Goal: Task Accomplishment & Management: Manage account settings

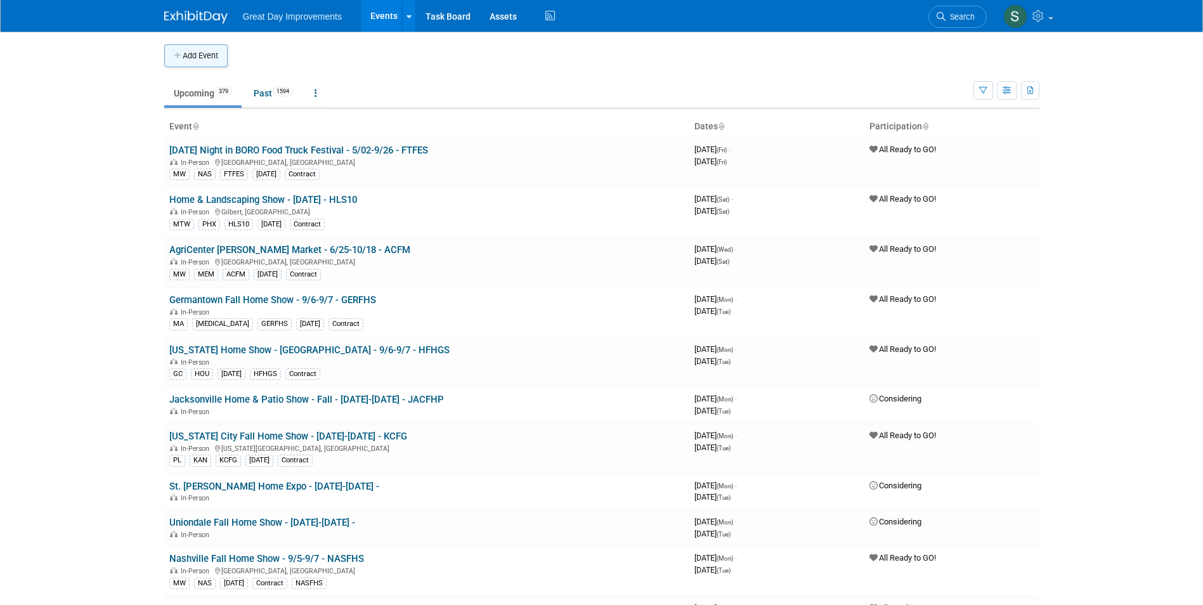
click at [185, 50] on button "Add Event" at bounding box center [195, 55] width 63 height 23
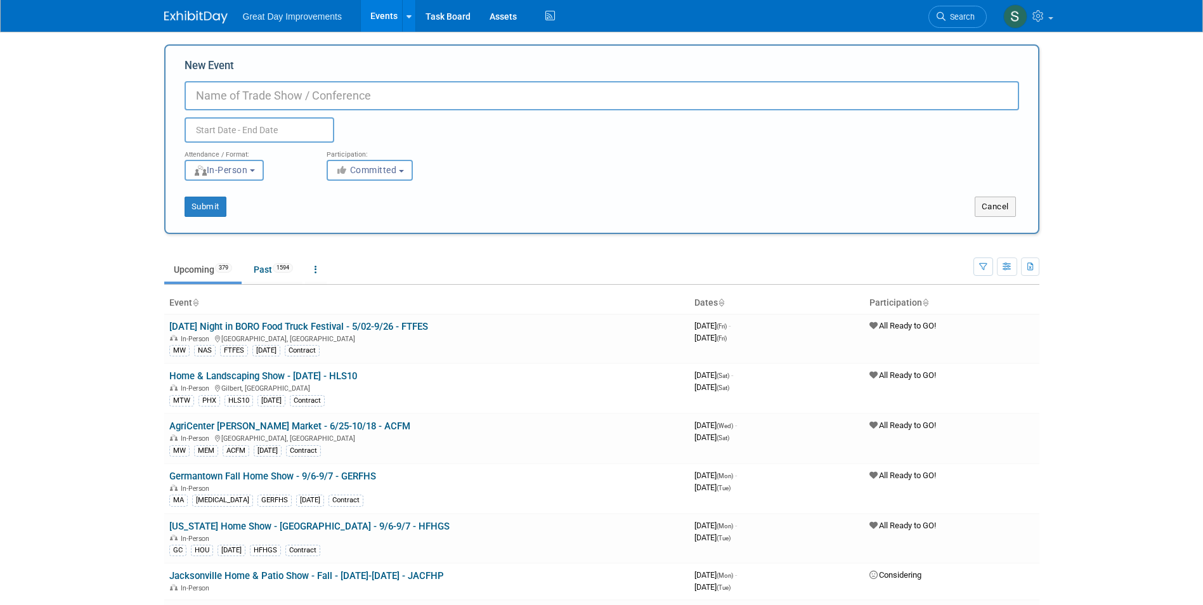
paste input "Wooden Boat Festival"
drag, startPoint x: 306, startPoint y: 98, endPoint x: 181, endPoint y: 93, distance: 125.0
click at [181, 93] on div "New Event Wooden Boat Festival - Duplicate Event Warning Attendance / Format: <…" at bounding box center [601, 139] width 875 height 190
click at [348, 100] on input "Wooden Boat Festival -" at bounding box center [601, 95] width 834 height 29
type input "Wooden Boat Festival - 10/24-10/26 - WOODBF"
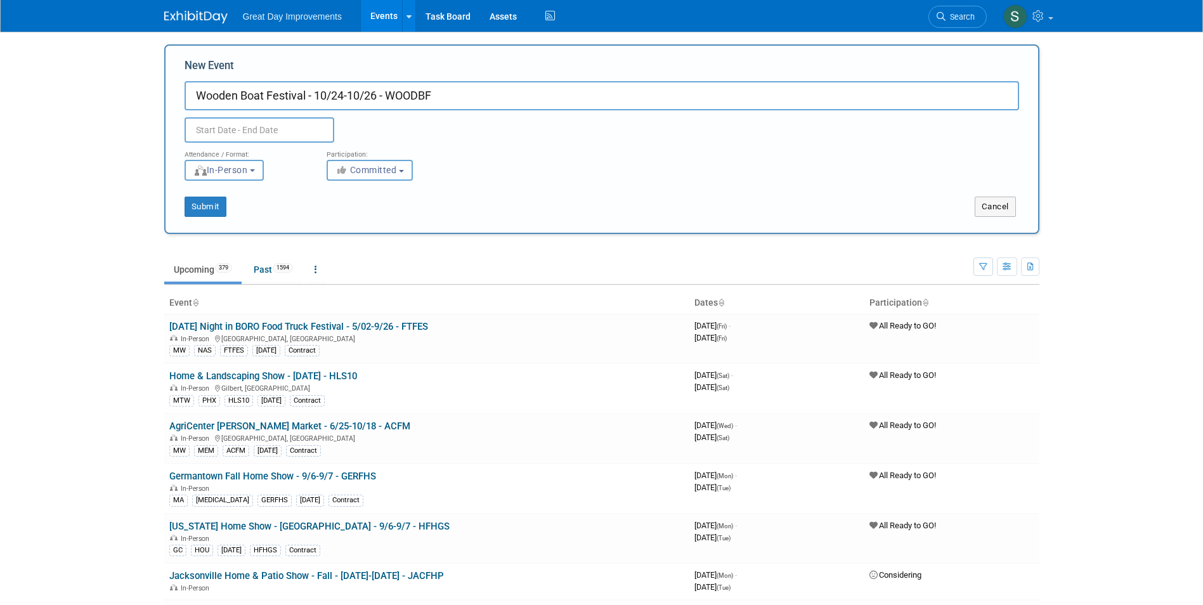
click at [387, 174] on button "Committed" at bounding box center [369, 170] width 86 height 21
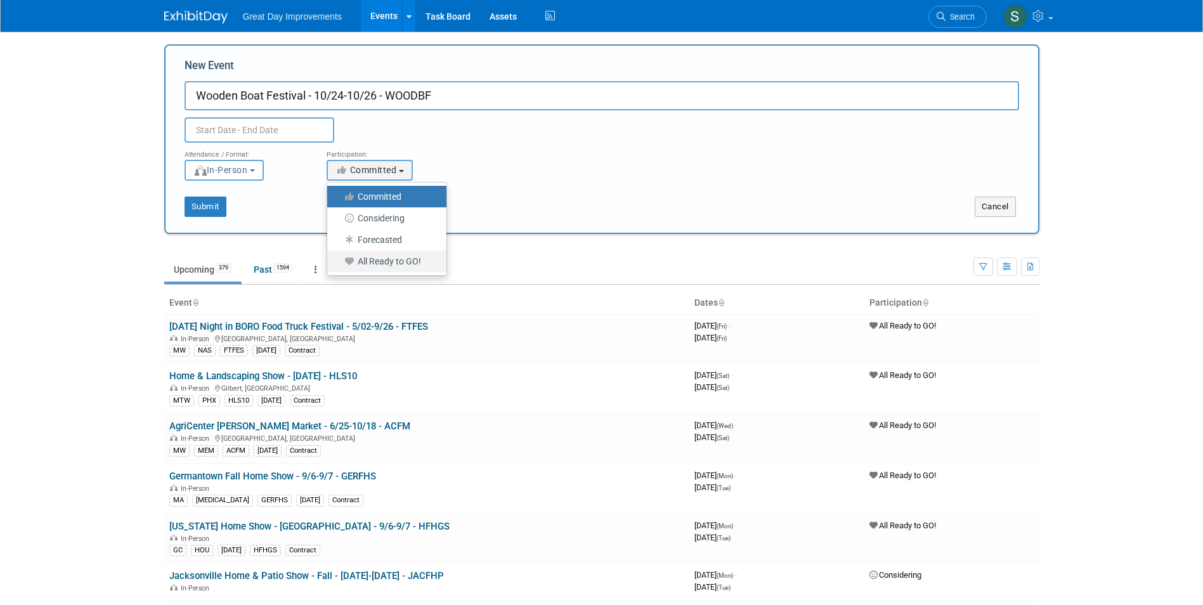
click at [397, 265] on label "All Ready to GO!" at bounding box center [383, 261] width 100 height 16
click at [339, 265] on input "All Ready to GO!" at bounding box center [334, 261] width 8 height 8
select select "102"
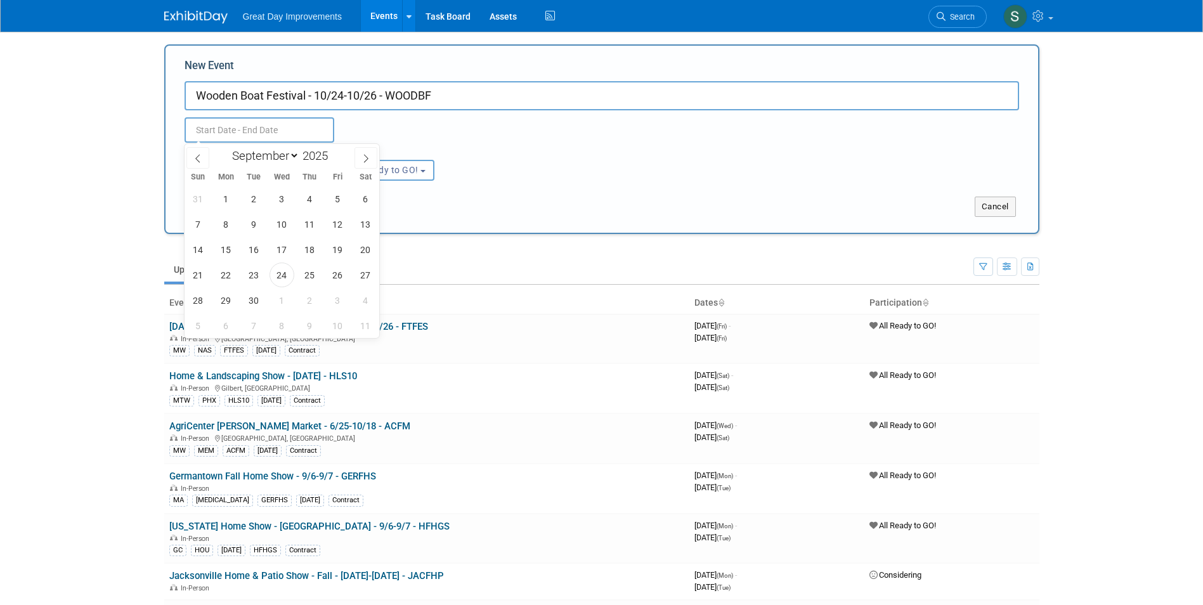
click at [269, 131] on input "text" at bounding box center [259, 129] width 150 height 25
click at [369, 157] on icon at bounding box center [365, 158] width 9 height 9
select select "9"
click at [342, 279] on span "24" at bounding box center [337, 274] width 25 height 25
click at [196, 305] on span "26" at bounding box center [198, 300] width 25 height 25
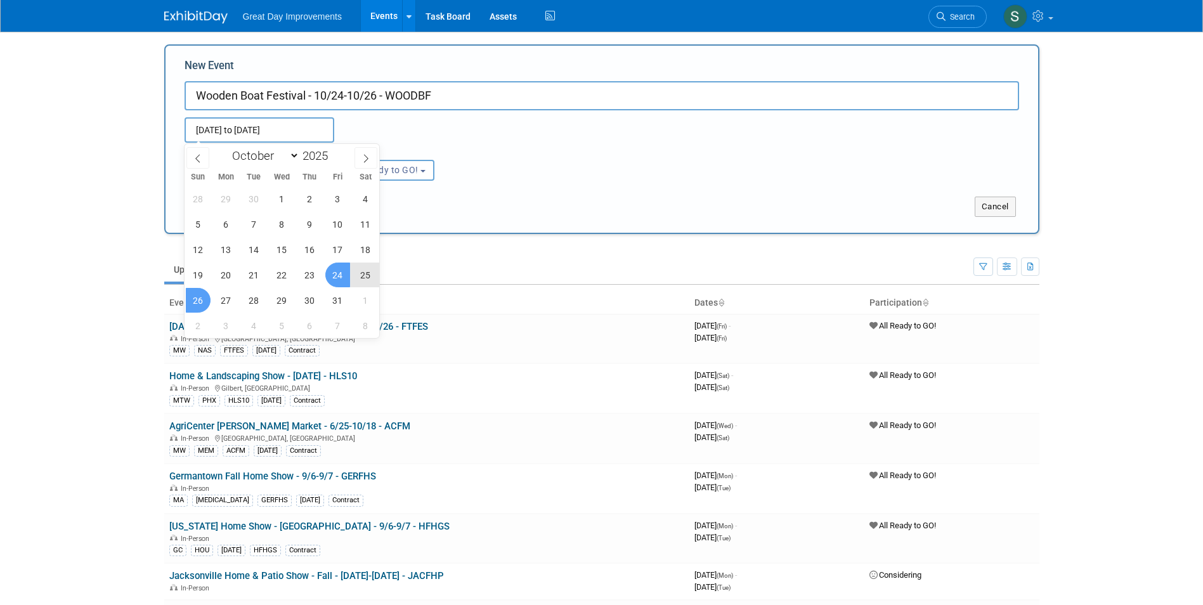
type input "Oct 24, 2025 to Oct 26, 2025"
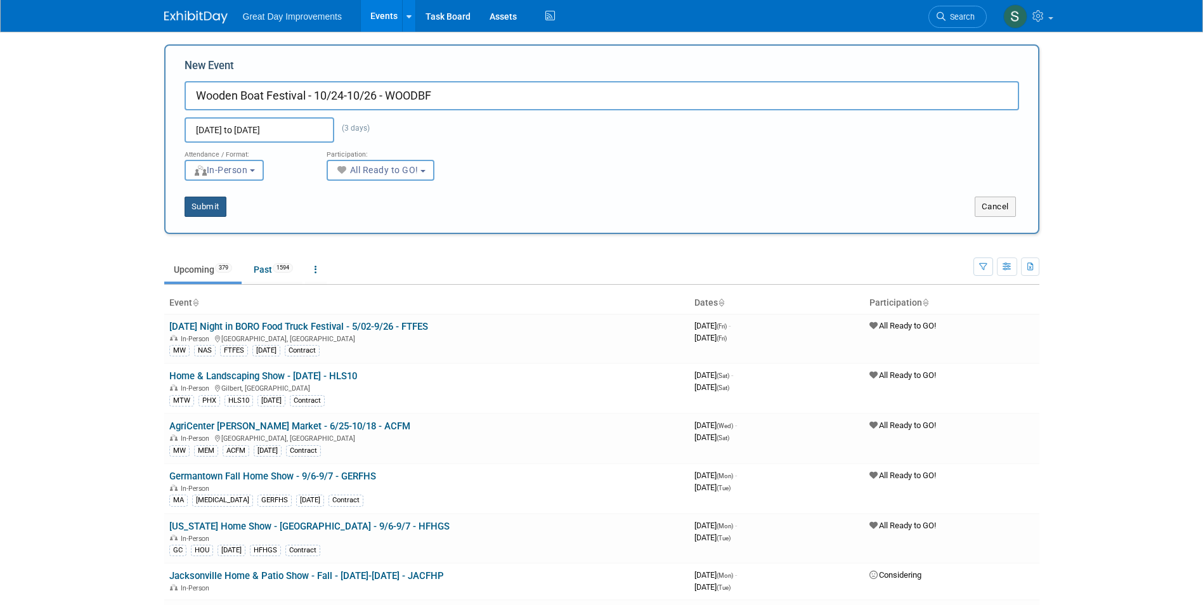
click at [209, 207] on button "Submit" at bounding box center [205, 207] width 42 height 20
type input "Wooden Boat Festival - 10/24-10/26 - WOODBF"
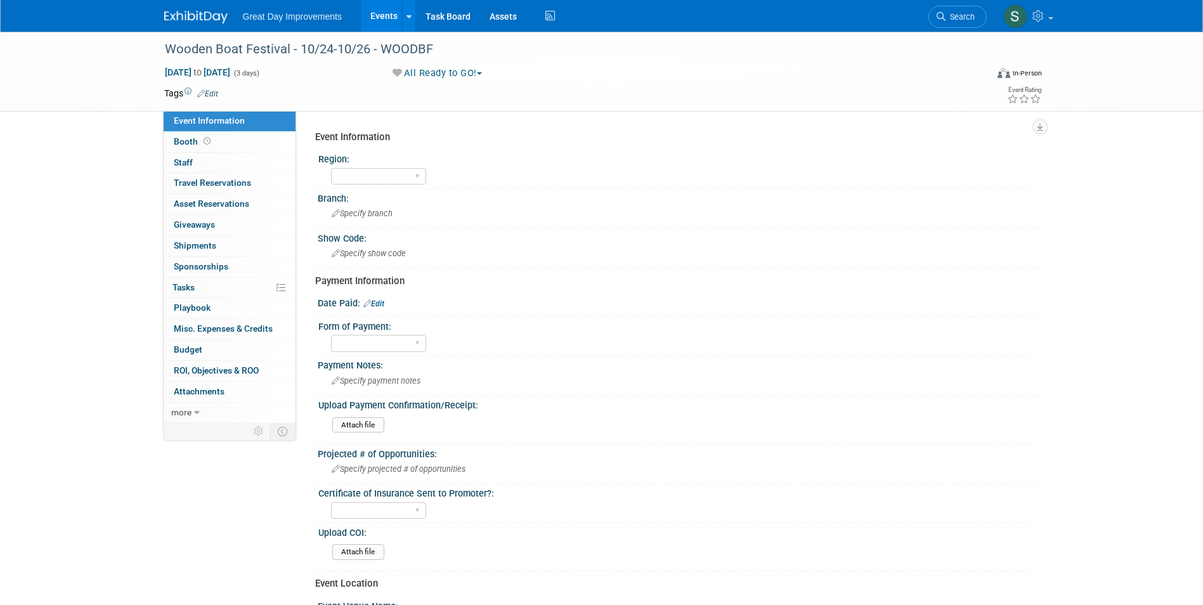
click at [216, 98] on span "Edit" at bounding box center [205, 93] width 25 height 10
click at [215, 94] on link "Edit" at bounding box center [207, 93] width 21 height 9
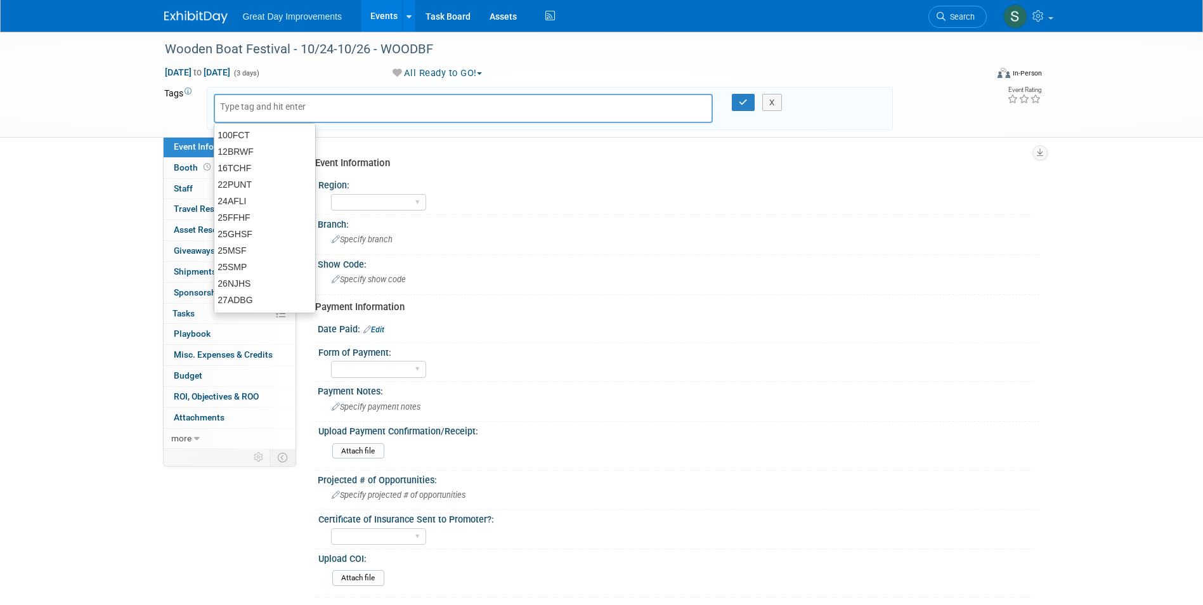
click at [233, 105] on input "text" at bounding box center [270, 106] width 101 height 13
type input "SC"
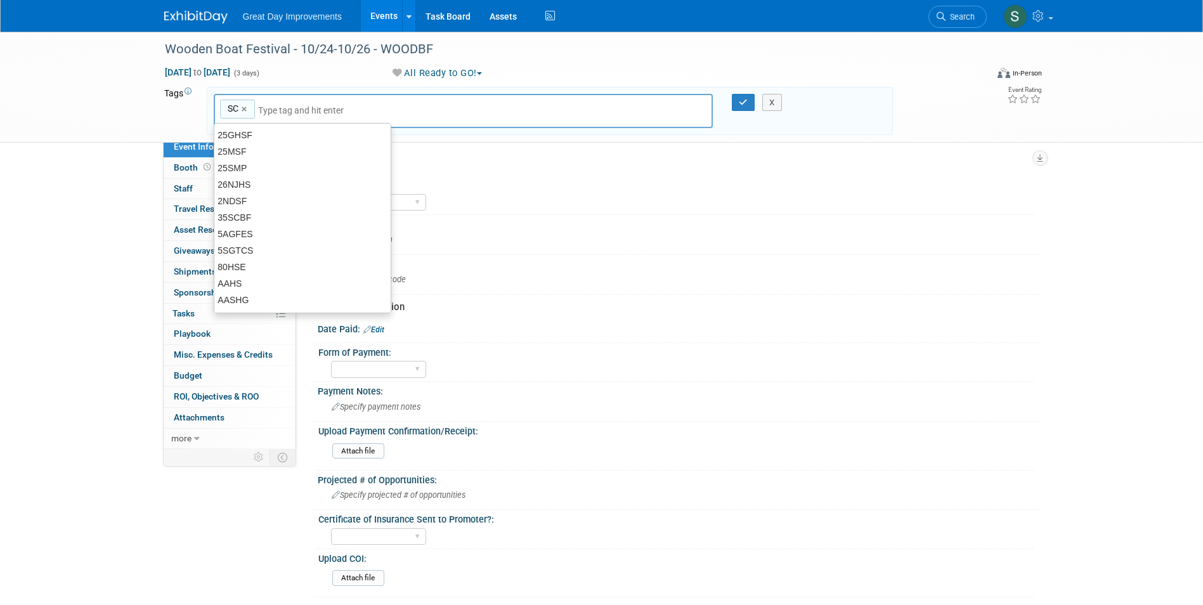
type input "SC"
type input "COC"
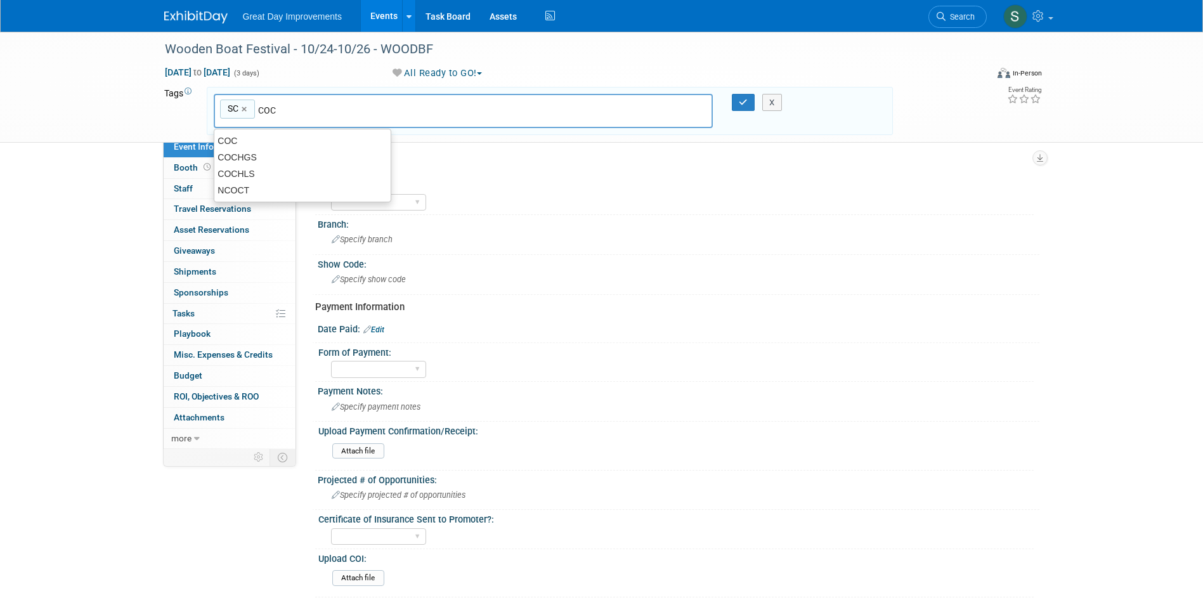
type input "SC, COC"
type input "WOODBF"
type input "SC, COC, WOODBF"
type input "[DATE]"
type input "SC, COC, WOODBF, OCT25"
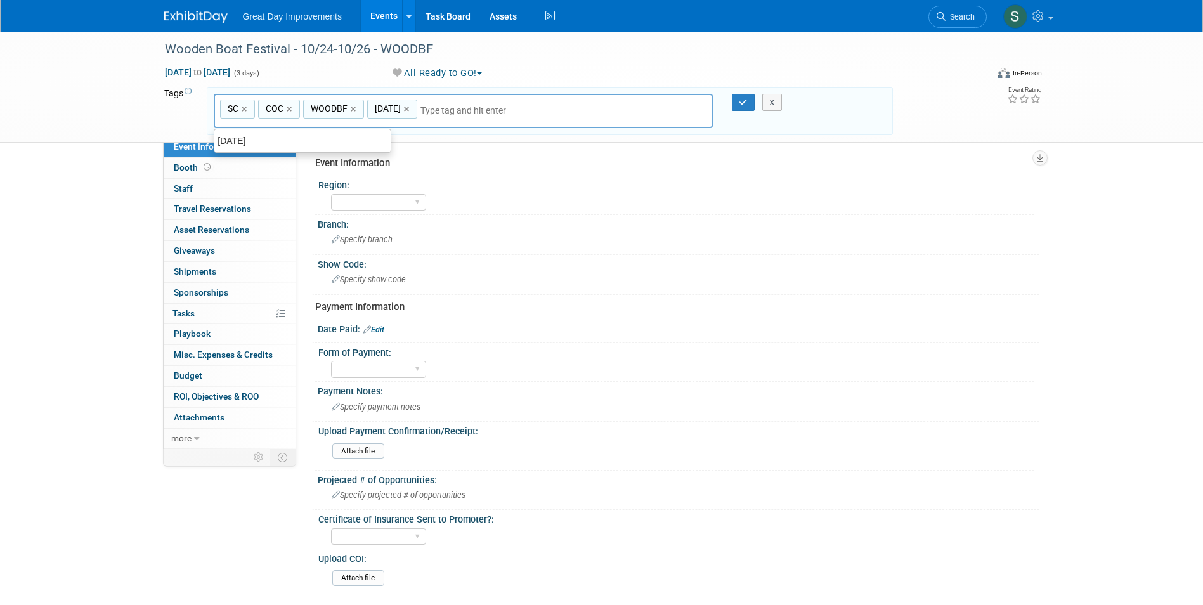
type input "X"
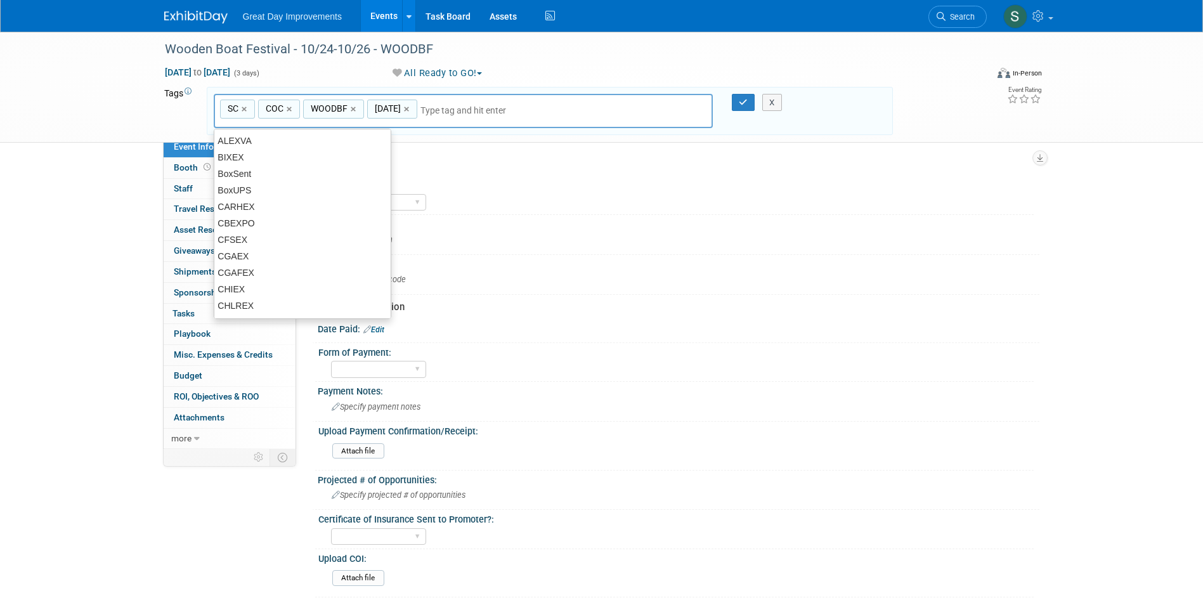
type input "[DATE]"
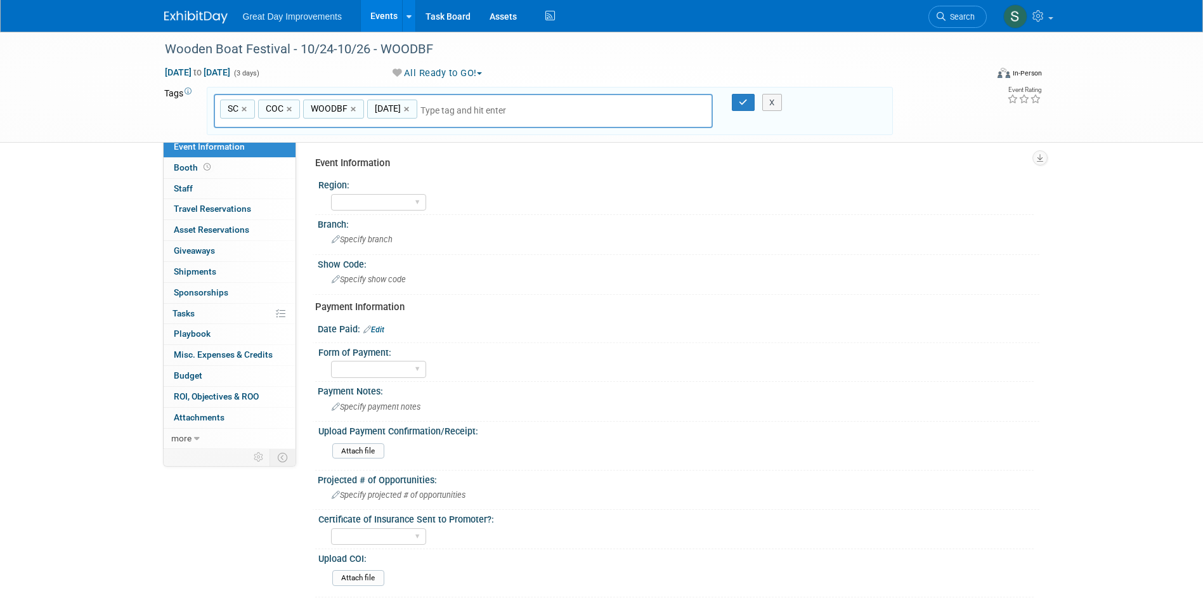
type input "CO"
click at [439, 119] on div "SC, COC, WOODBF, OCT25 CO SC × COC × WOODBF × OCT25 ×" at bounding box center [464, 111] width 500 height 35
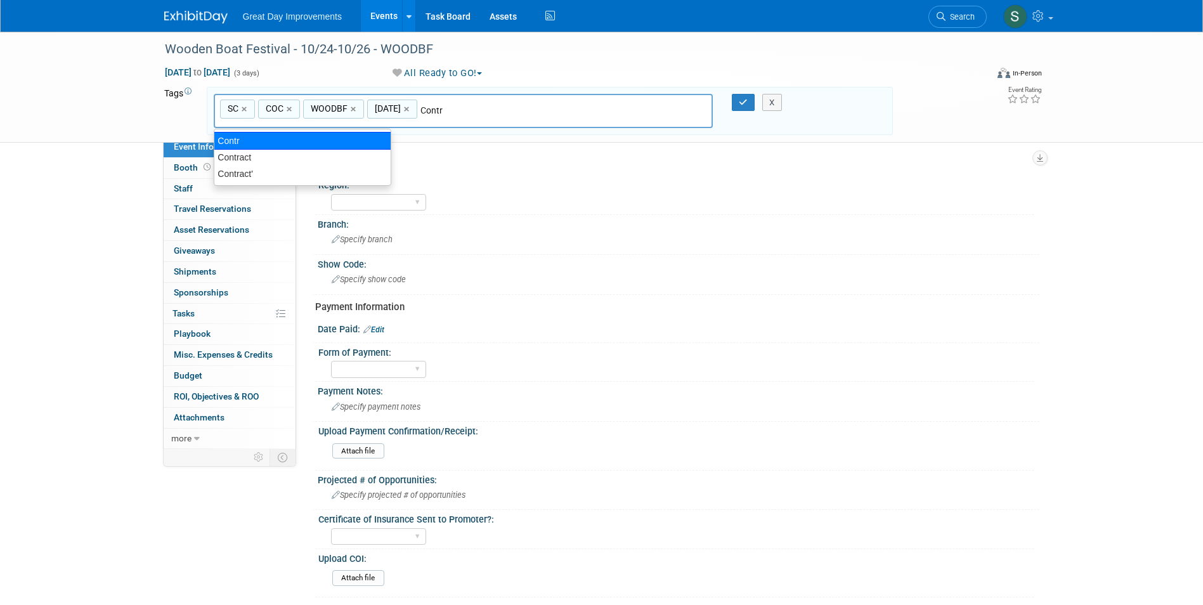
type input "Contract"
type input "SC, COC, WOODBF, OCT25, Contract"
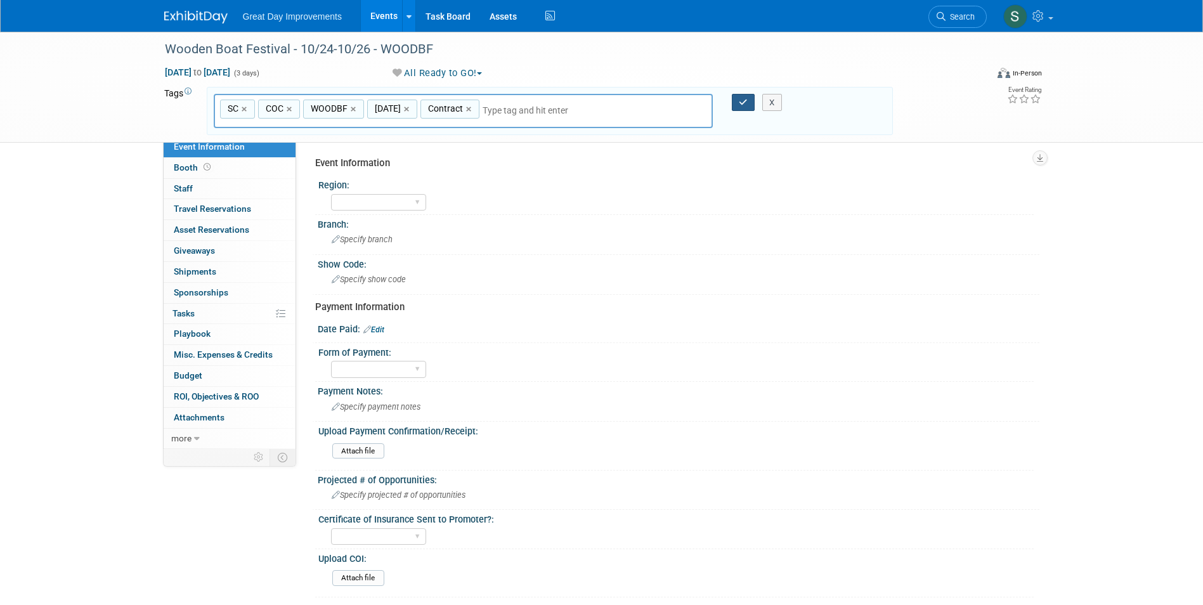
click at [739, 109] on button "button" at bounding box center [743, 103] width 23 height 18
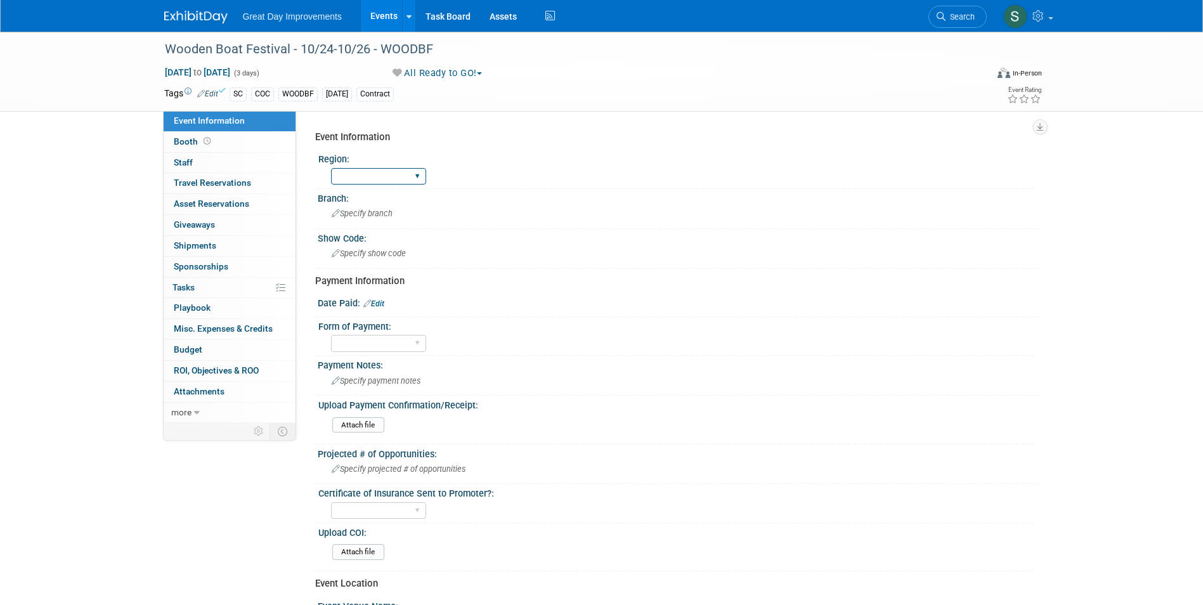
click at [410, 170] on select "GC MA MW MTW NE NEW OV PL PNW SA SE SC UMW FL" at bounding box center [378, 176] width 95 height 17
click at [331, 168] on select "GC MA MW MTW NE NEW OV PL PNW SA SE SC UMW FL" at bounding box center [378, 176] width 95 height 17
click at [345, 200] on div "Branch:" at bounding box center [678, 197] width 721 height 16
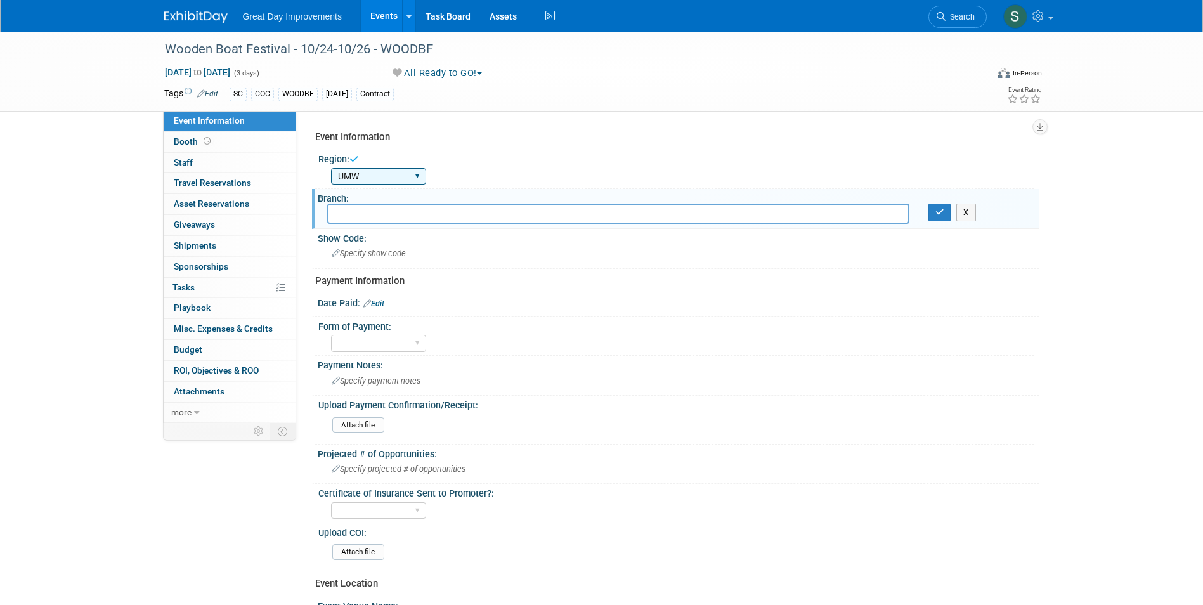
click at [348, 181] on select "GC MA MW MTW NE NEW OV PL PNW SA SE SC UMW FL" at bounding box center [378, 176] width 95 height 17
select select "SC"
click at [331, 168] on select "GC MA MW MTW NE NEW OV PL PNW SA SE SC UMW FL" at bounding box center [378, 176] width 95 height 17
click at [382, 223] on input "text" at bounding box center [618, 213] width 582 height 20
type input "COC"
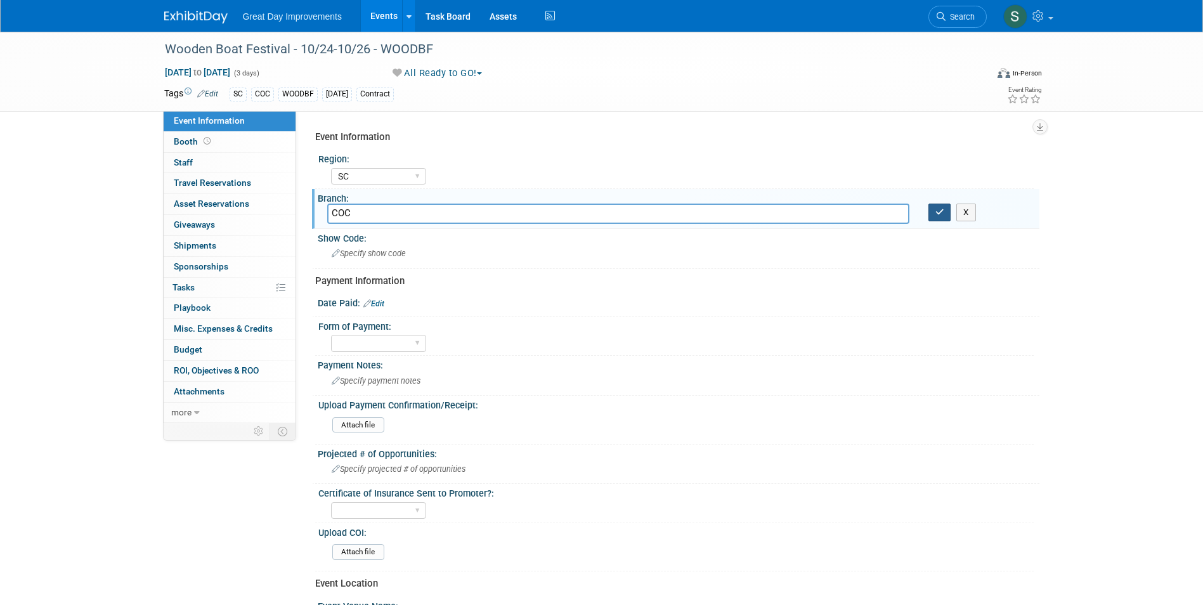
click at [942, 216] on icon "button" at bounding box center [939, 212] width 9 height 8
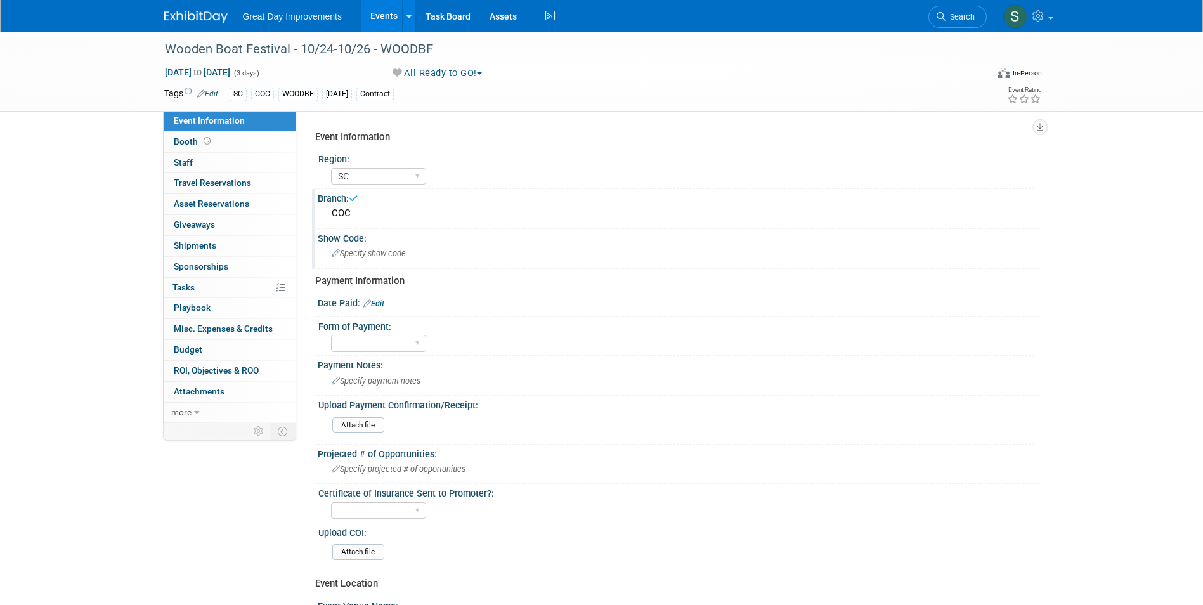
click at [444, 259] on div "Specify show code" at bounding box center [678, 253] width 702 height 20
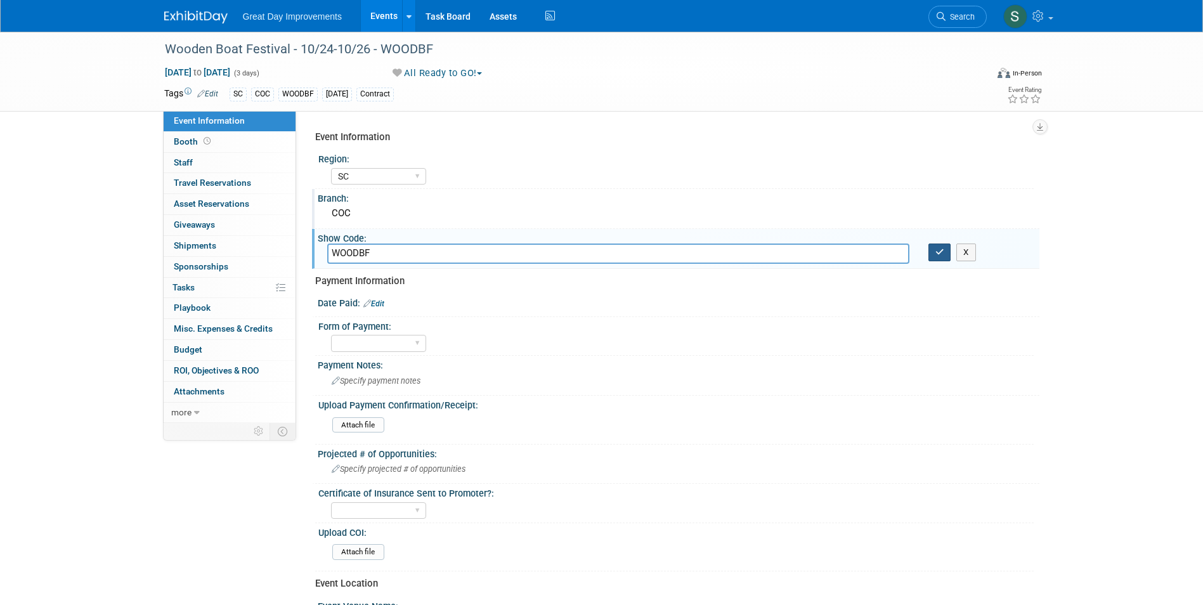
type input "WOODBF"
click at [938, 250] on icon "button" at bounding box center [939, 252] width 9 height 8
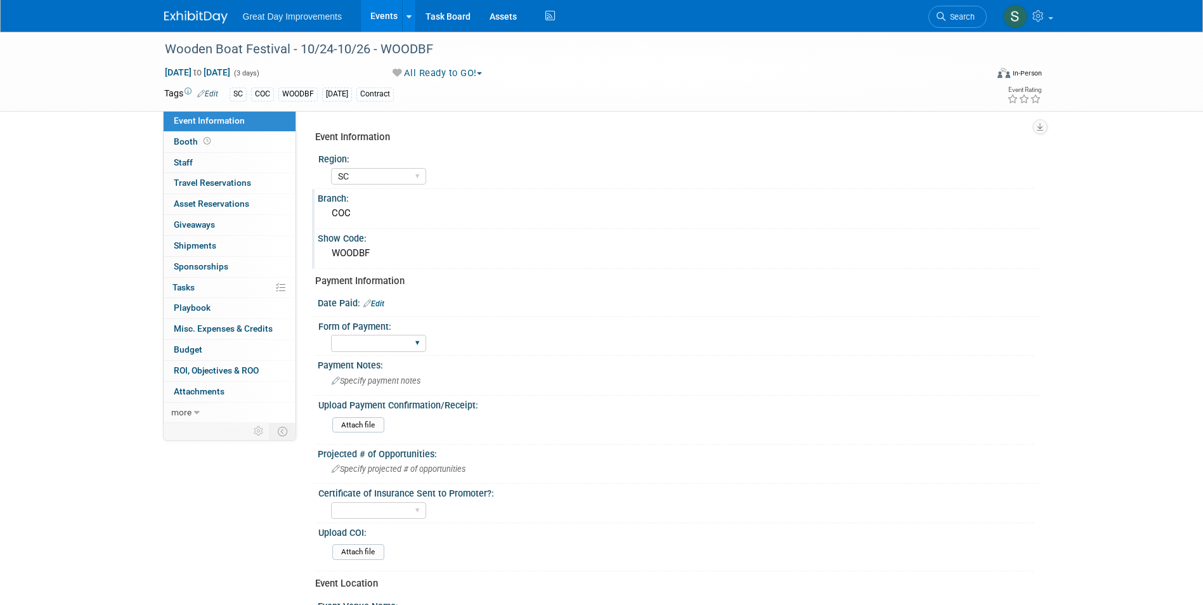
drag, startPoint x: 351, startPoint y: 349, endPoint x: 355, endPoint y: 354, distance: 6.7
click at [351, 349] on select "Paid via CC Check Requested Pay at the Gate Other" at bounding box center [378, 343] width 95 height 17
click at [331, 335] on select "Paid via CC Check Requested Pay at the Gate Other" at bounding box center [378, 343] width 95 height 17
click at [362, 337] on select "Paid via CC Check Requested Pay at the Gate Other" at bounding box center [378, 343] width 95 height 17
select select "Paid via CC"
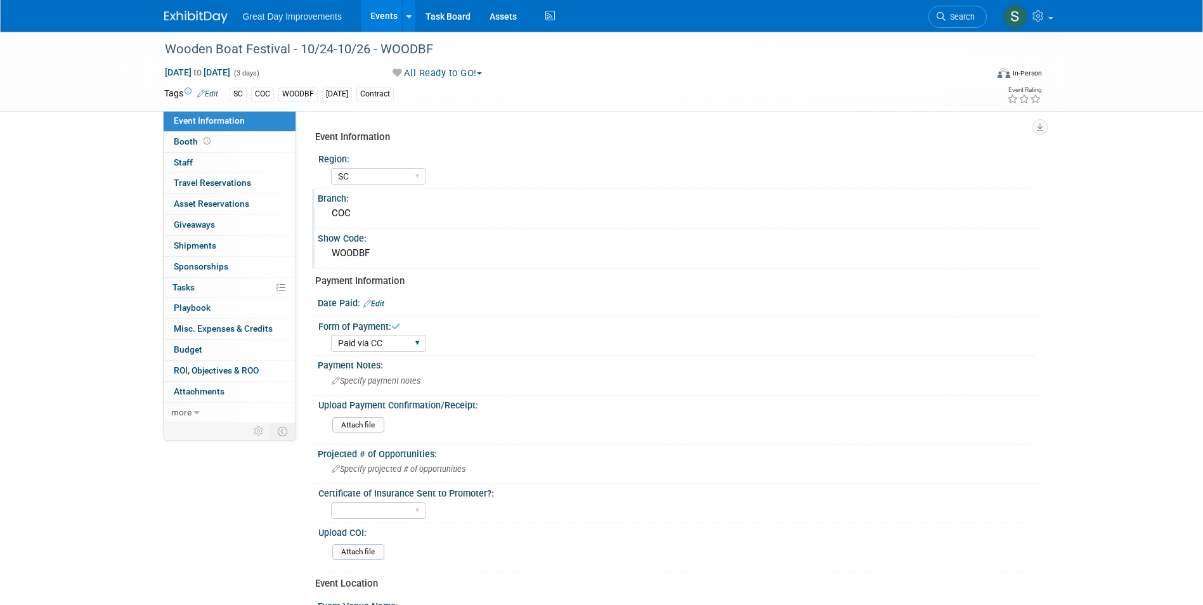
click at [331, 335] on select "Paid via CC Check Requested Pay at the Gate Other" at bounding box center [378, 343] width 95 height 17
click at [378, 299] on link "Edit" at bounding box center [373, 303] width 21 height 9
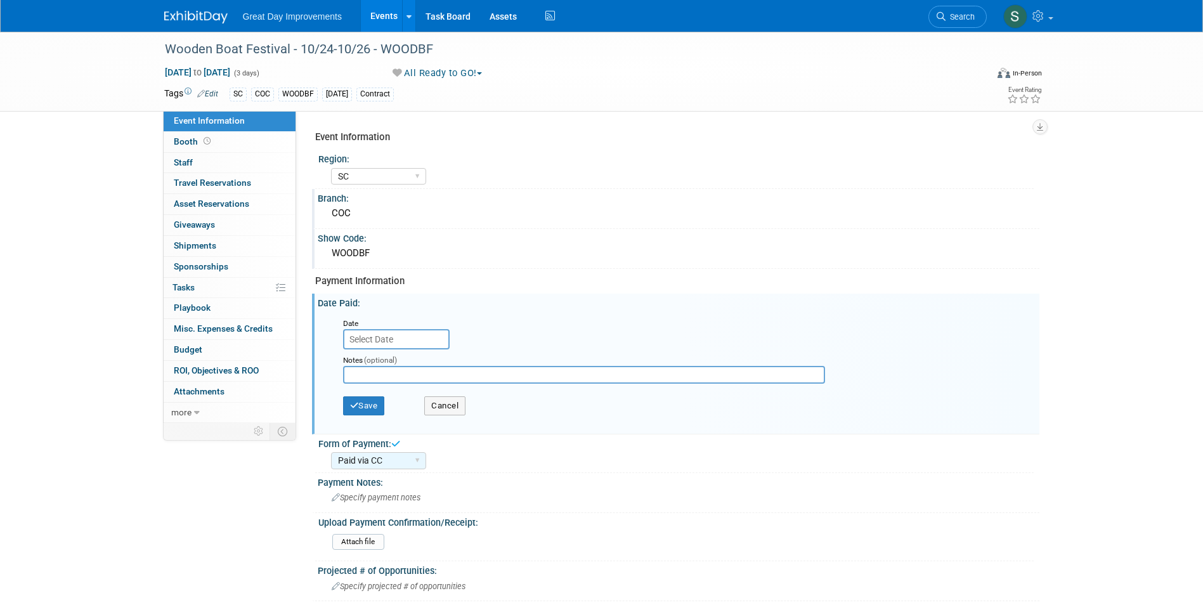
click at [390, 345] on input "text" at bounding box center [396, 339] width 106 height 20
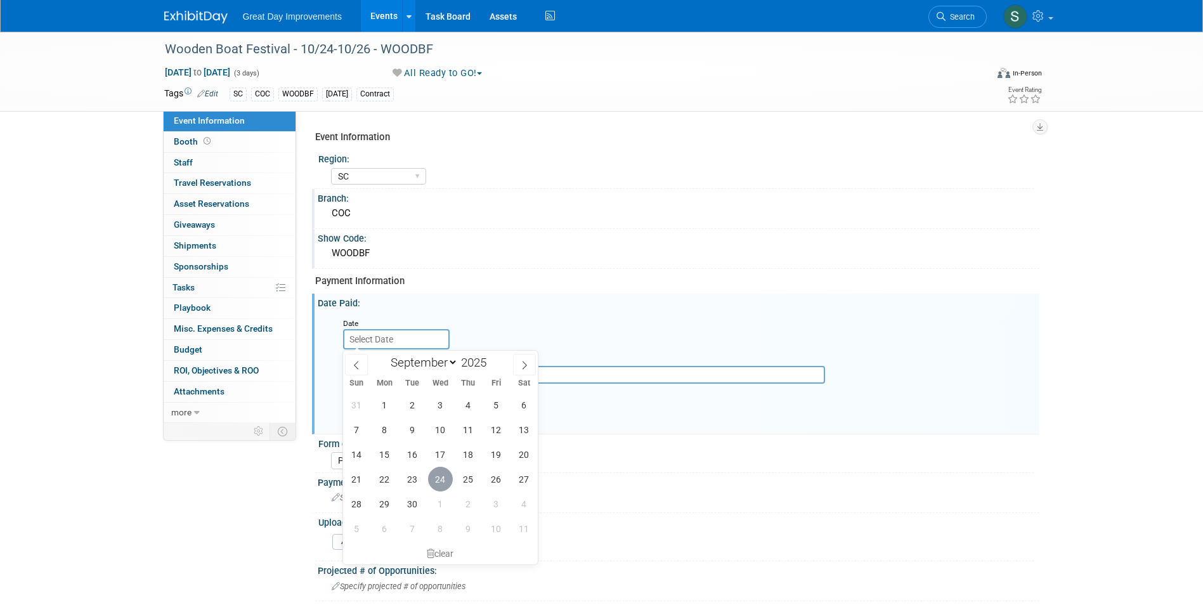
click at [439, 474] on span "24" at bounding box center [440, 479] width 25 height 25
type input "Sep 24, 2025"
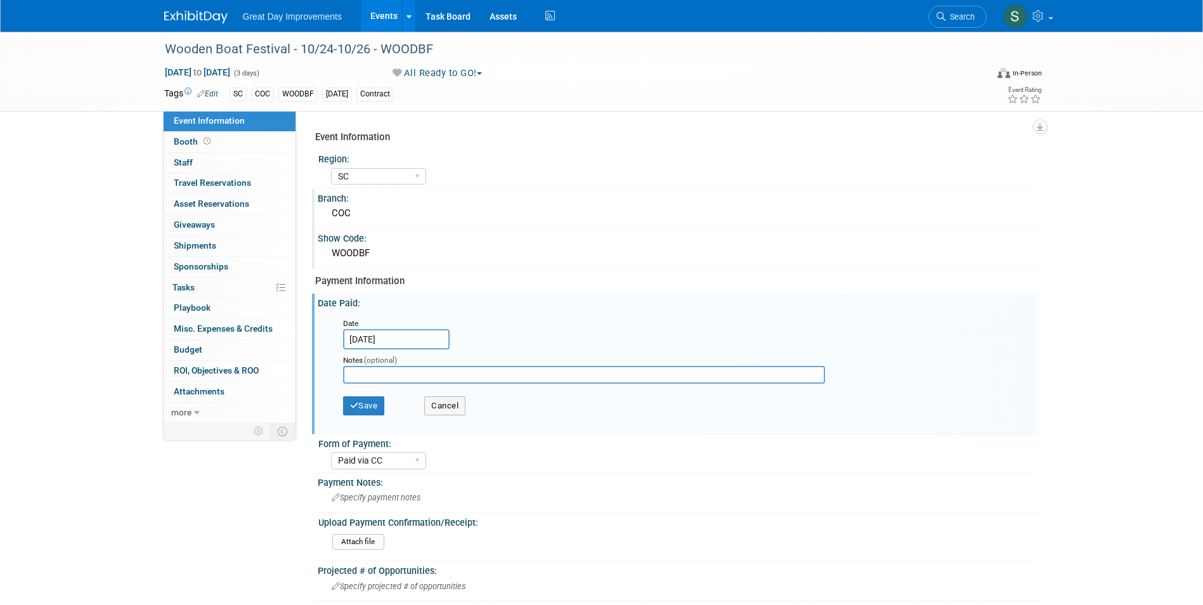
click at [350, 394] on div "Save Cancel" at bounding box center [681, 407] width 676 height 35
click at [377, 402] on button "Save" at bounding box center [364, 405] width 42 height 19
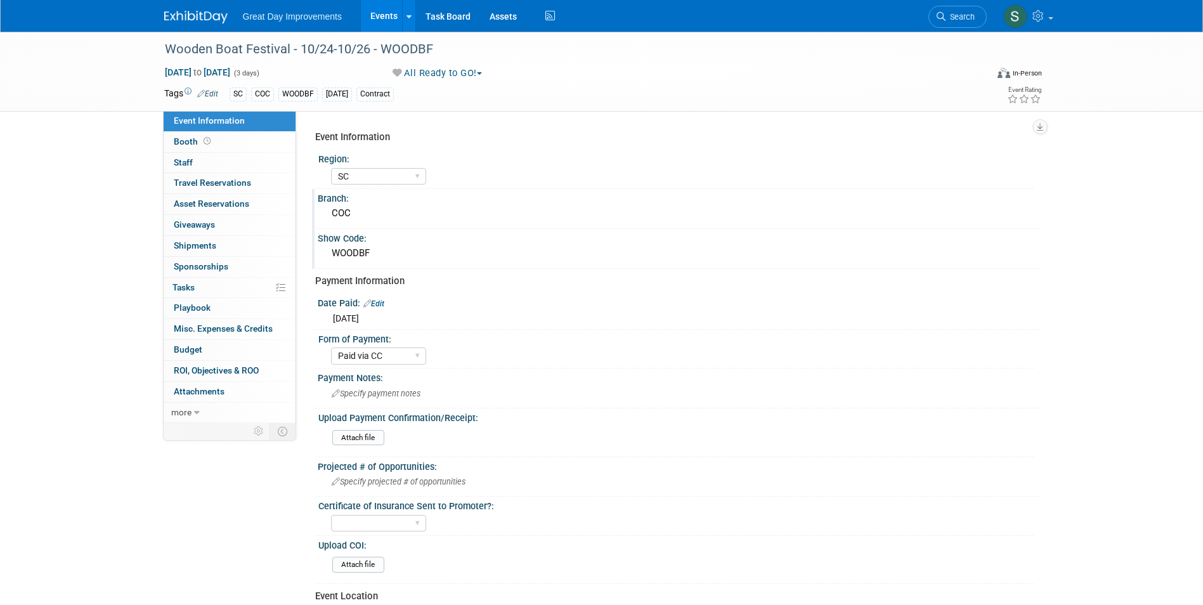
click at [205, 15] on img at bounding box center [195, 17] width 63 height 13
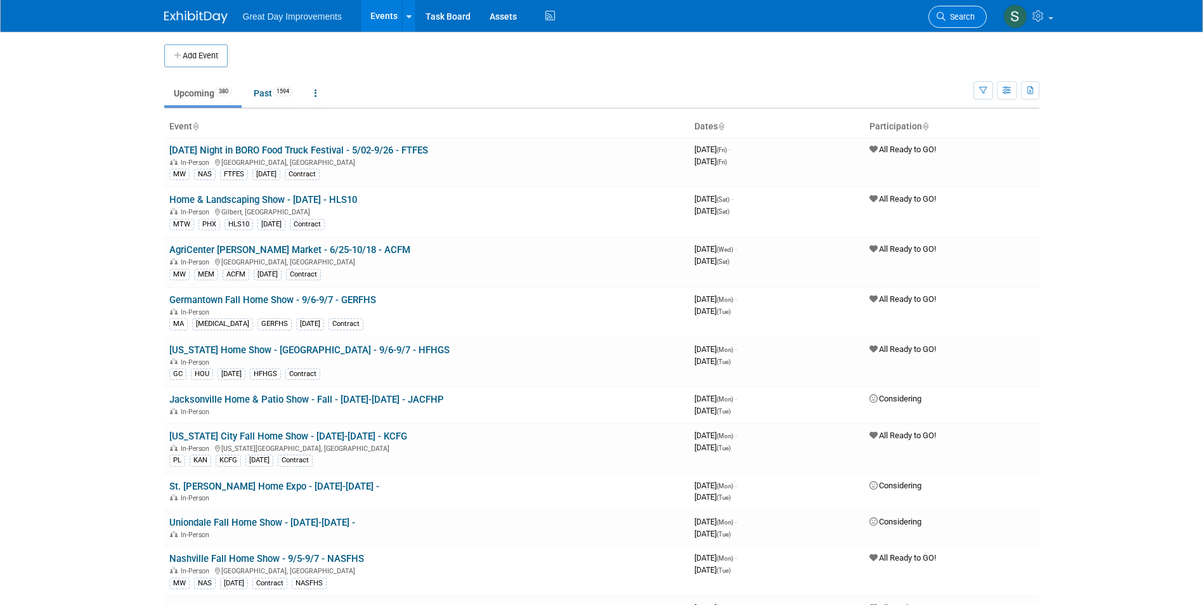
click at [960, 13] on span "Search" at bounding box center [959, 17] width 29 height 10
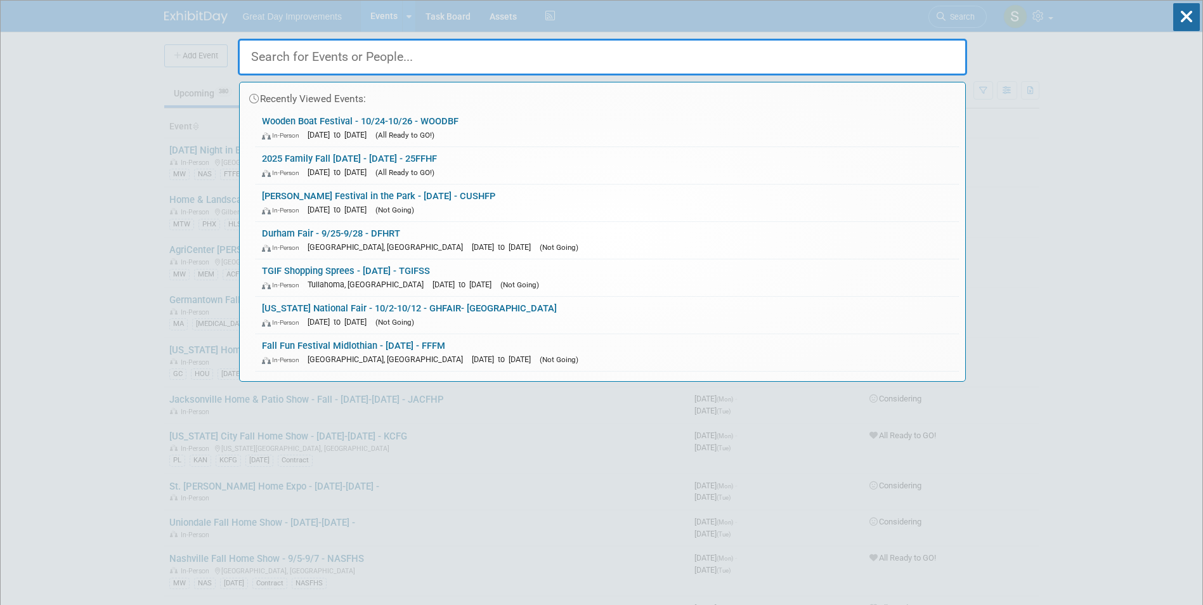
drag, startPoint x: 969, startPoint y: 3, endPoint x: 309, endPoint y: 49, distance: 661.5
click at [309, 49] on input "text" at bounding box center [602, 57] width 729 height 37
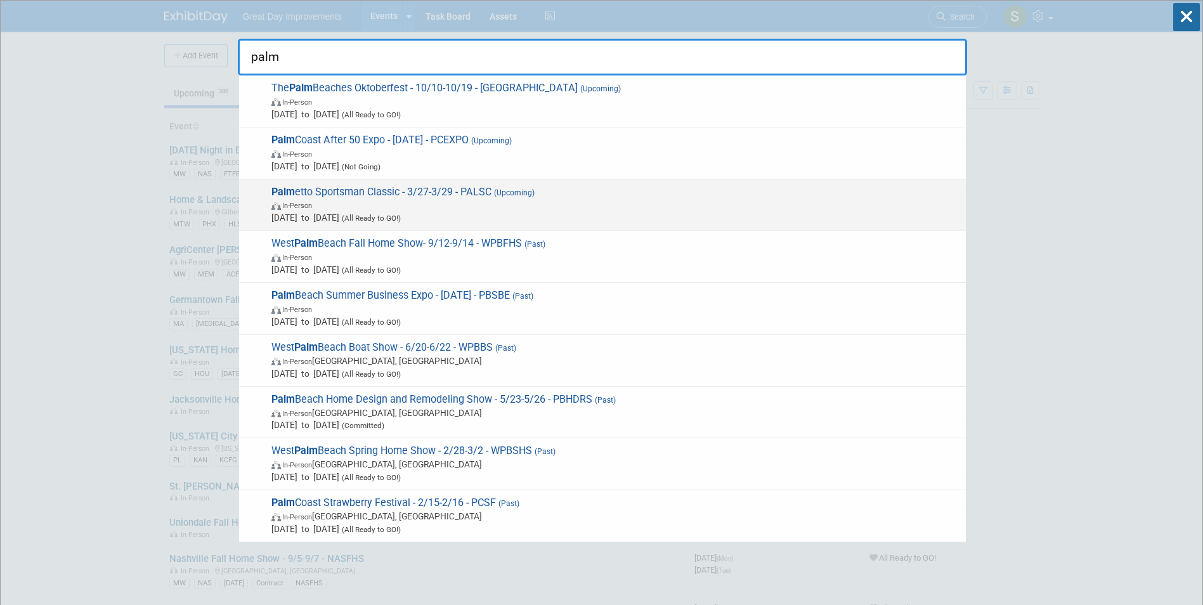
type input "palm"
click at [445, 205] on span "In-Person" at bounding box center [615, 204] width 688 height 13
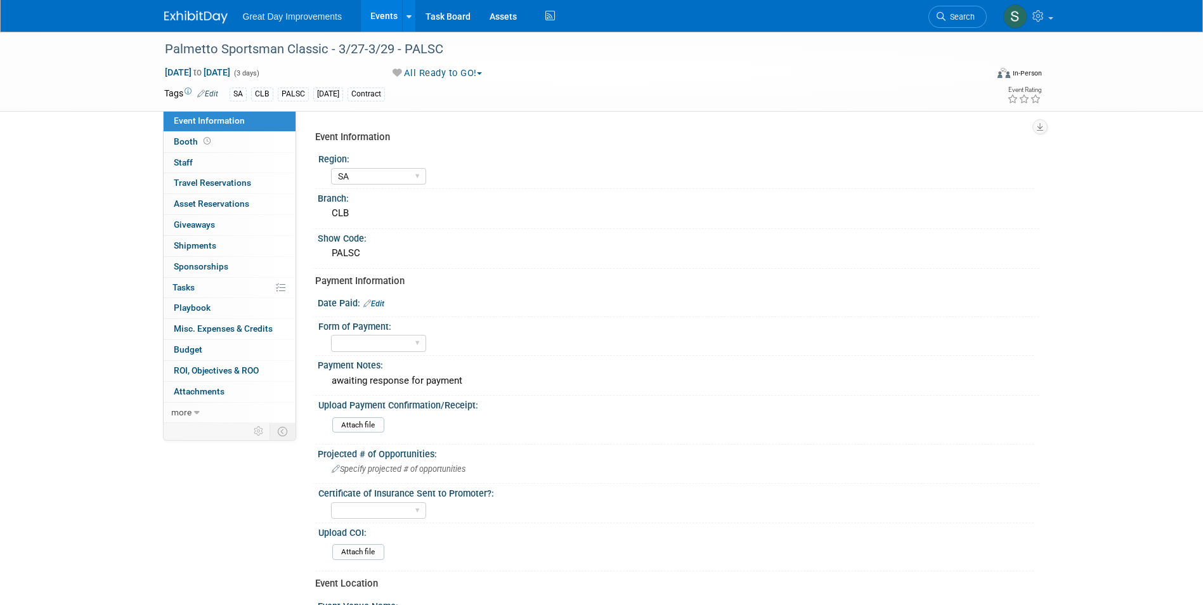
select select "SA"
click at [200, 15] on img at bounding box center [195, 17] width 63 height 13
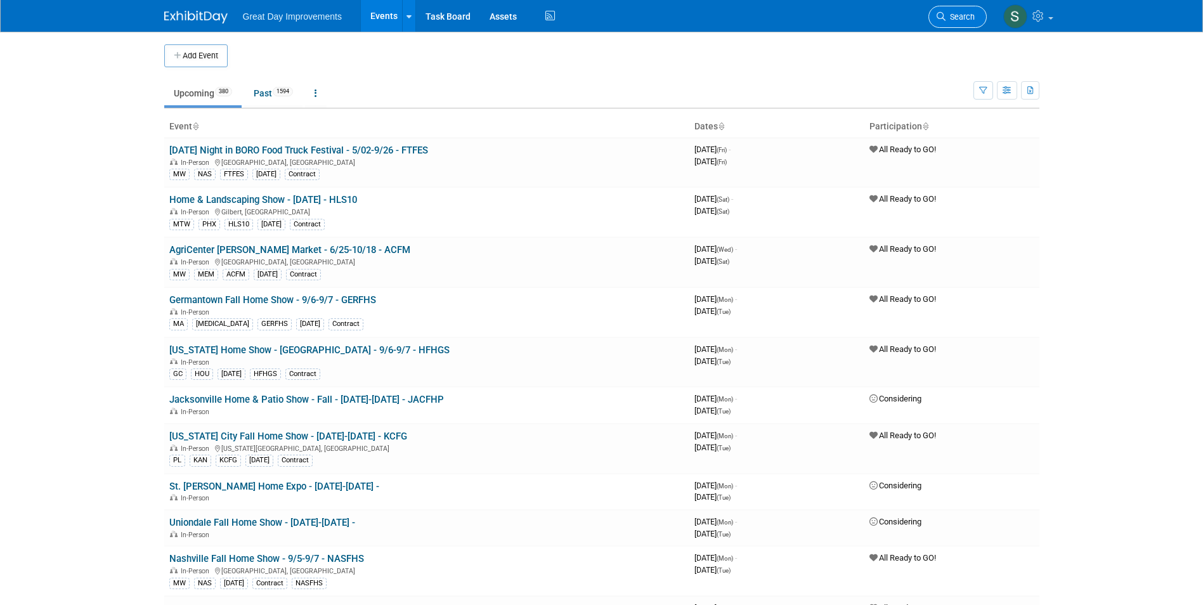
click at [955, 27] on link "Search" at bounding box center [957, 17] width 58 height 22
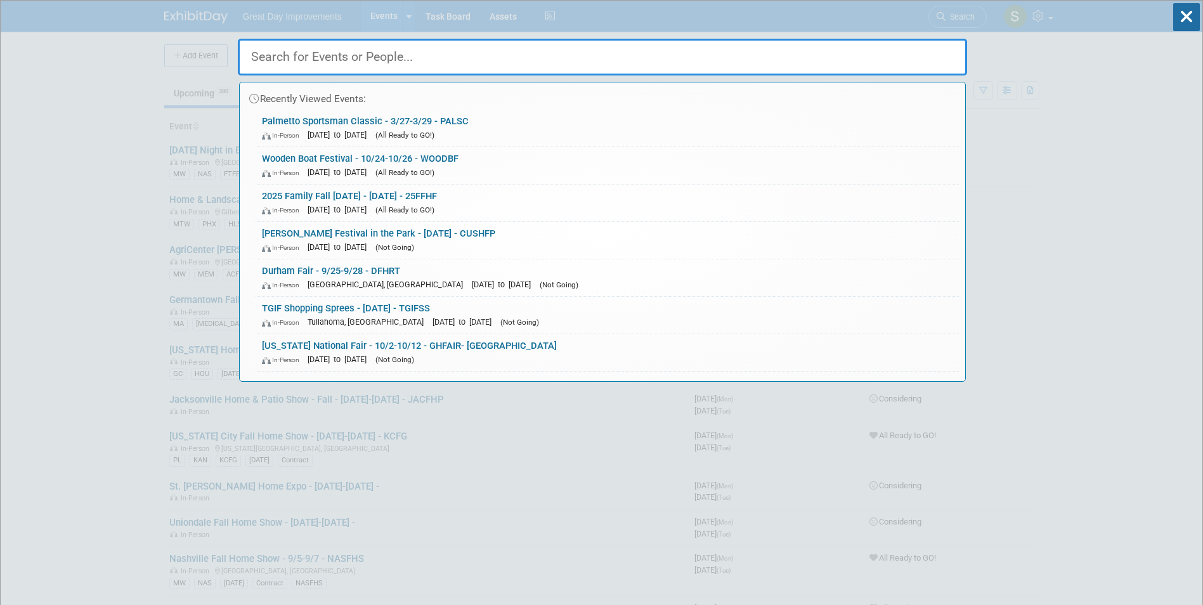
paste input "AASHG"
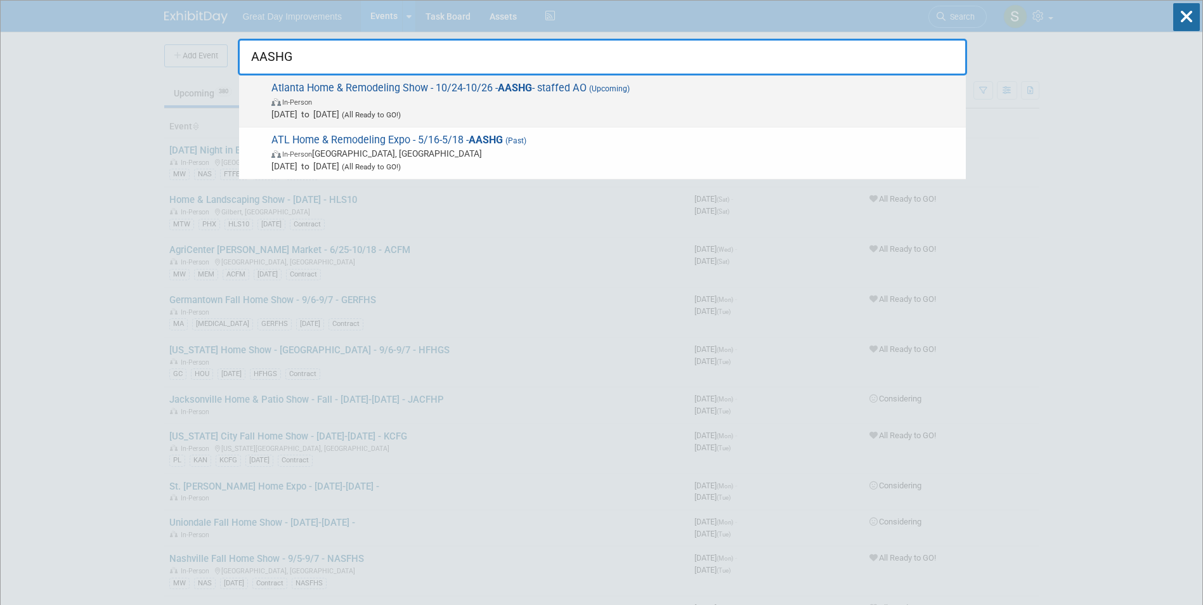
type input "AASHG"
click at [369, 103] on span "In-Person" at bounding box center [615, 101] width 688 height 13
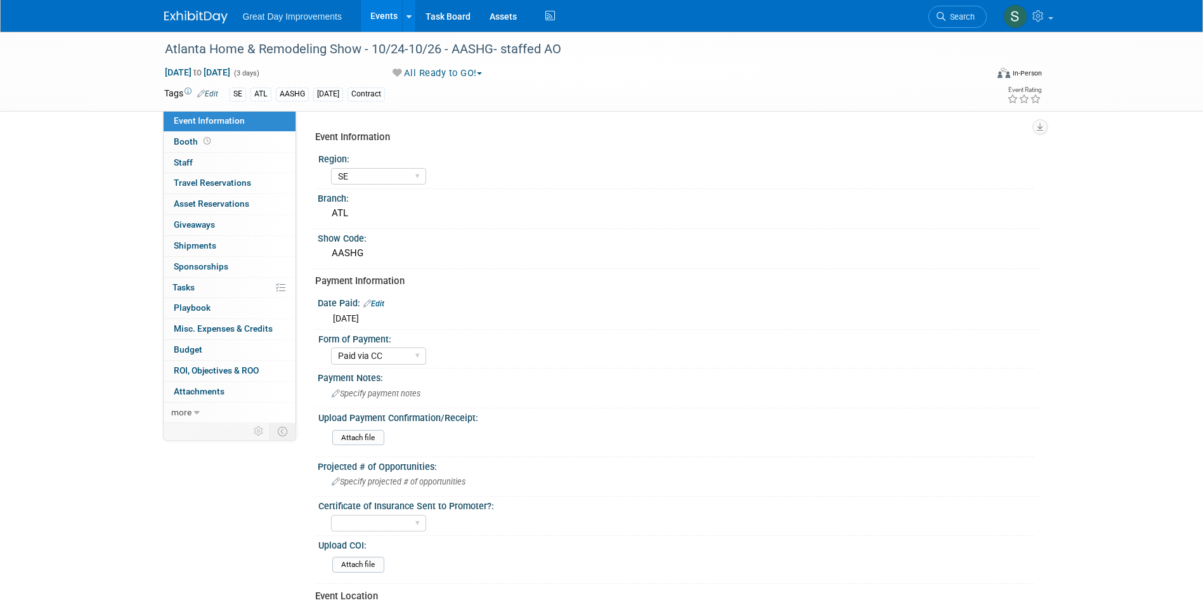
select select "SE"
select select "Paid via CC"
click at [462, 72] on button "All Ready to GO!" at bounding box center [437, 73] width 99 height 13
click at [451, 126] on link "Not Going" at bounding box center [441, 129] width 105 height 18
click at [181, 4] on div at bounding box center [203, 11] width 79 height 23
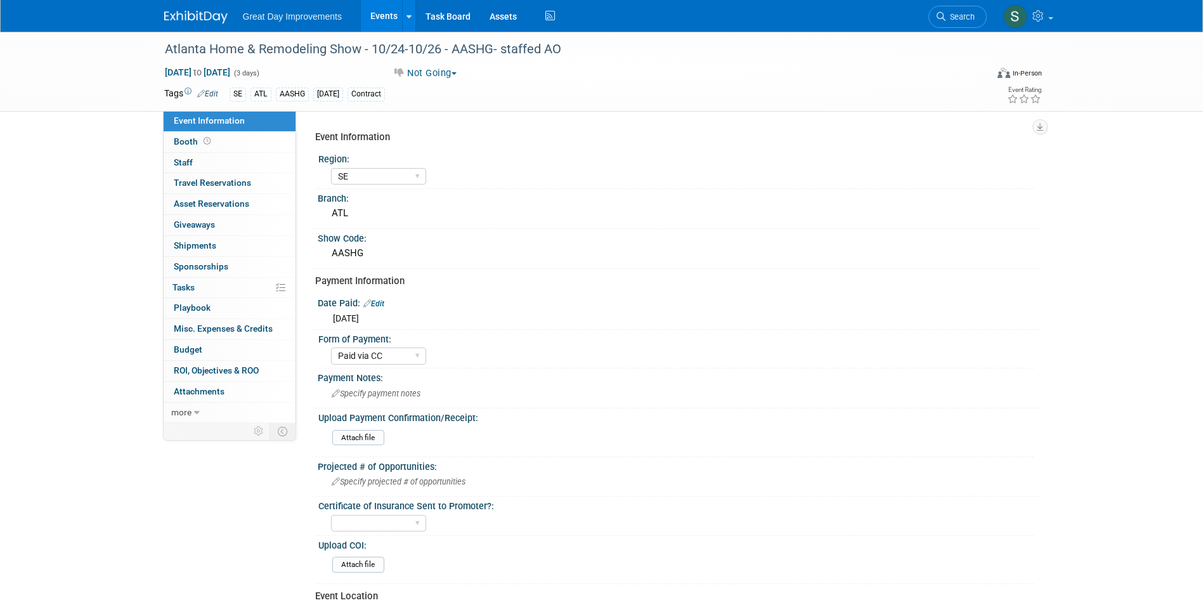
click at [194, 23] on img at bounding box center [195, 17] width 63 height 13
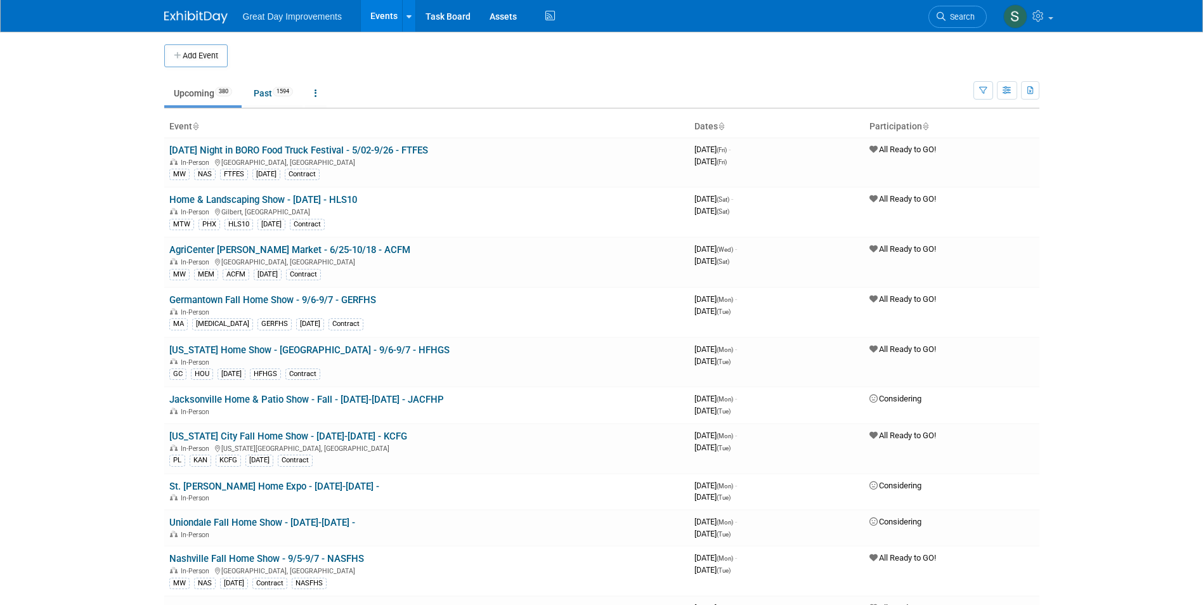
click at [945, 33] on div "Add Event" at bounding box center [601, 49] width 875 height 35
click at [953, 5] on li "Search" at bounding box center [957, 15] width 58 height 31
click at [952, 11] on link "Search" at bounding box center [957, 17] width 58 height 22
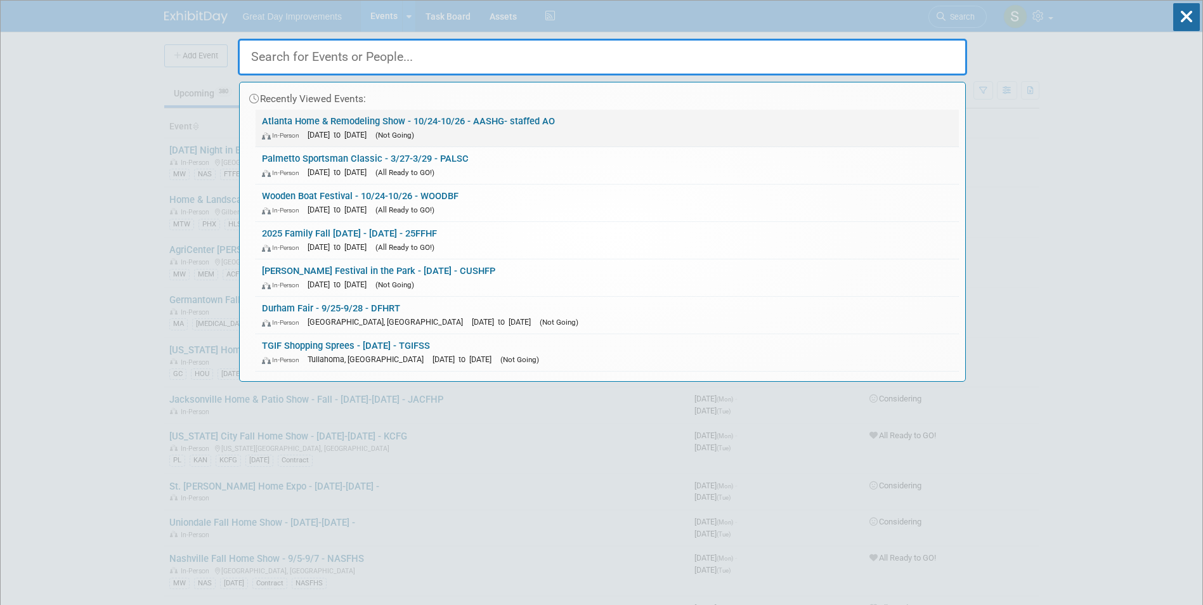
click at [320, 124] on link "Atlanta Home & Remodeling Show - 10/24-10/26 - AASHG- staffed AO In-Person [DAT…" at bounding box center [606, 128] width 703 height 37
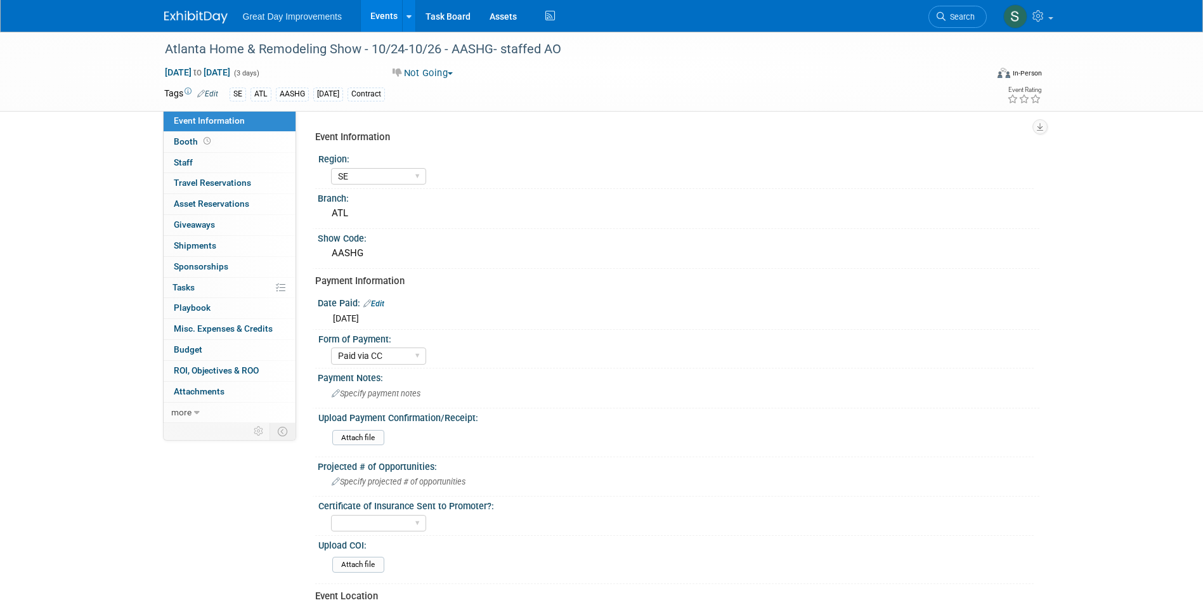
select select "SE"
select select "Paid via CC"
click at [212, 19] on img at bounding box center [195, 17] width 63 height 13
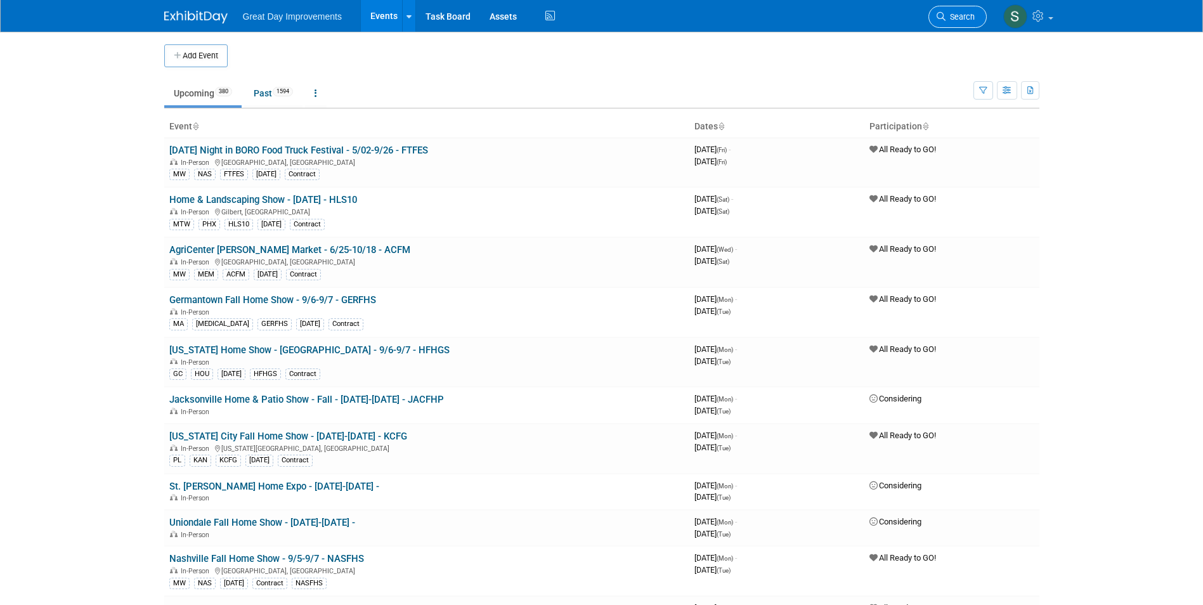
click at [964, 10] on link "Search" at bounding box center [957, 17] width 58 height 22
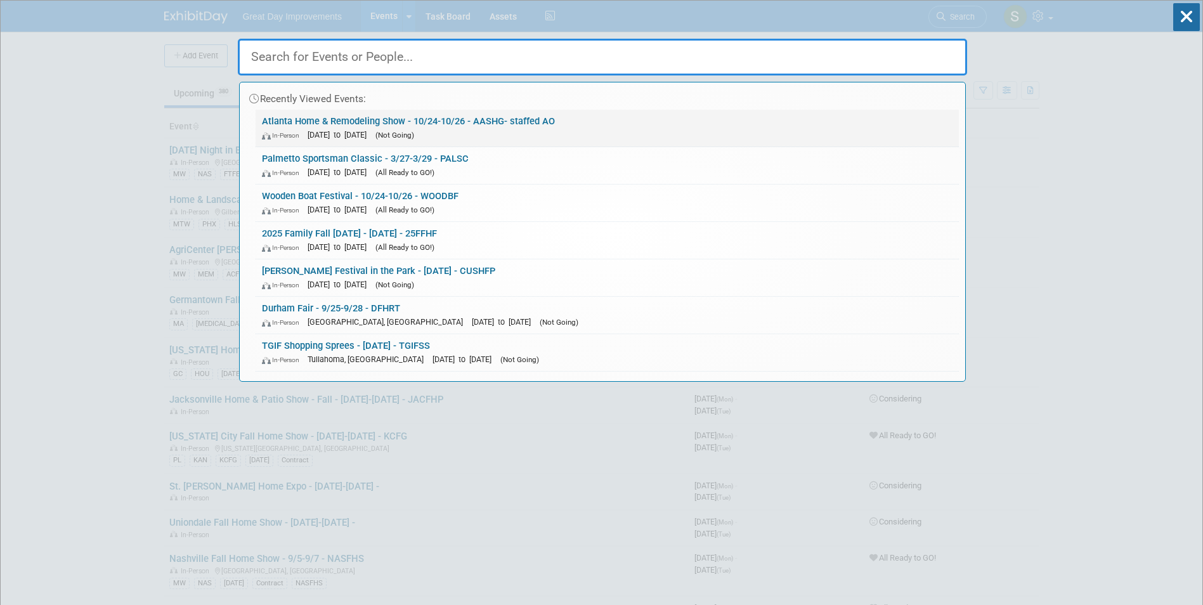
click at [493, 126] on link "Atlanta Home & Remodeling Show - 10/24-10/26 - AASHG- staffed AO In-Person Oct …" at bounding box center [606, 128] width 703 height 37
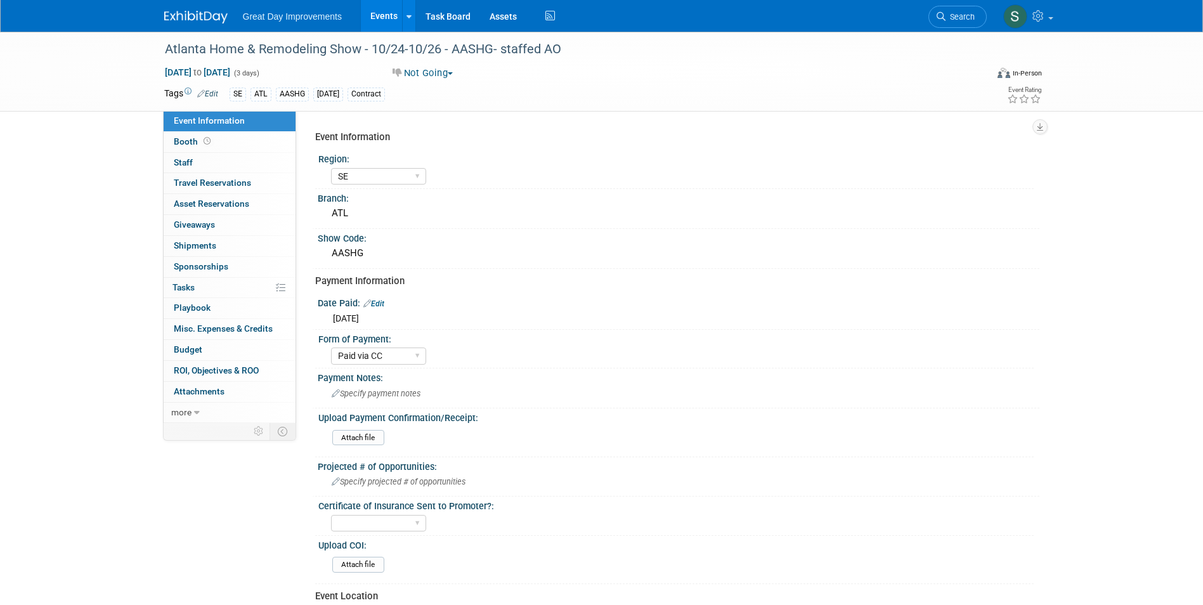
select select "SE"
select select "Paid via CC"
click at [208, 10] on link at bounding box center [203, 11] width 79 height 10
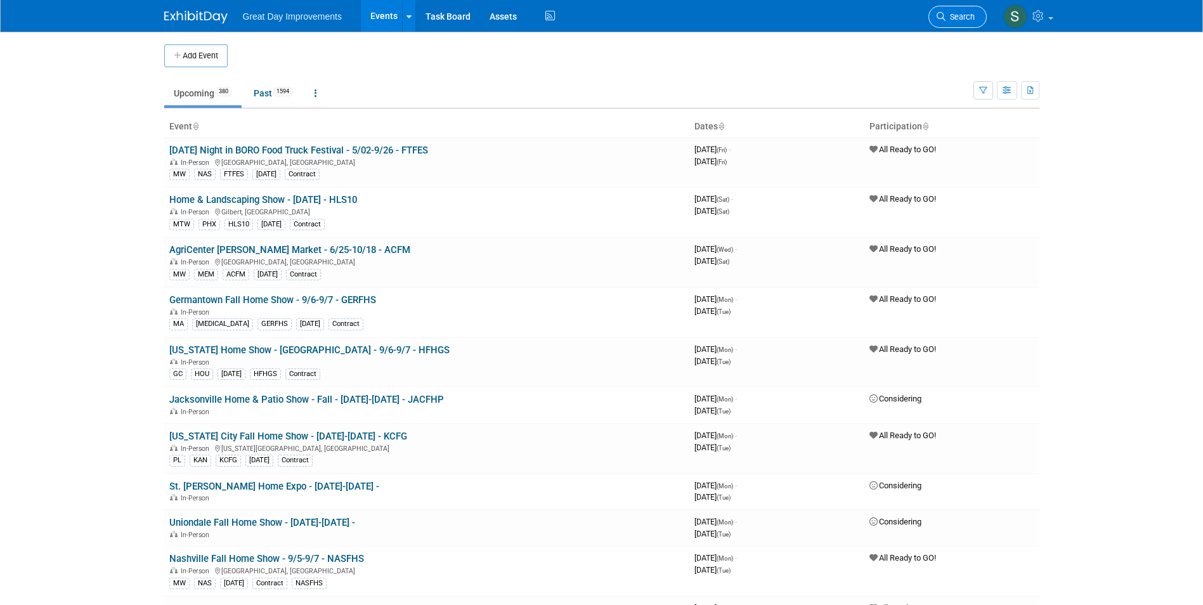
click at [976, 13] on link "Search" at bounding box center [957, 17] width 58 height 22
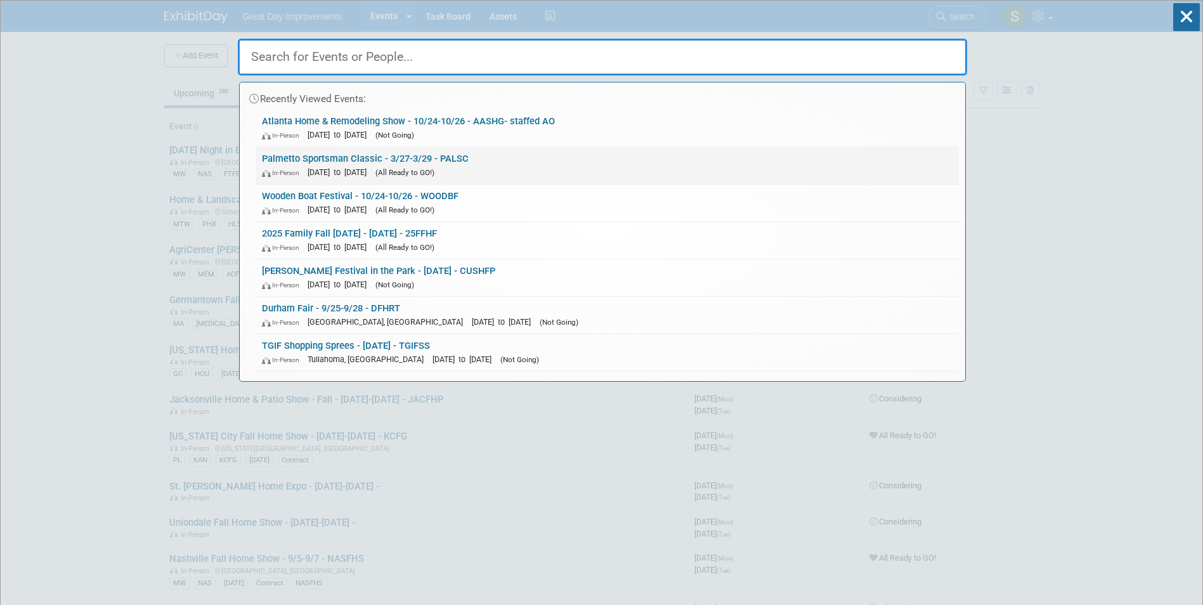
click at [355, 163] on link "Palmetto Sportsman Classic - 3/27-3/29 - PALSC In-Person Mar 27, 2026 to Mar 29…" at bounding box center [606, 165] width 703 height 37
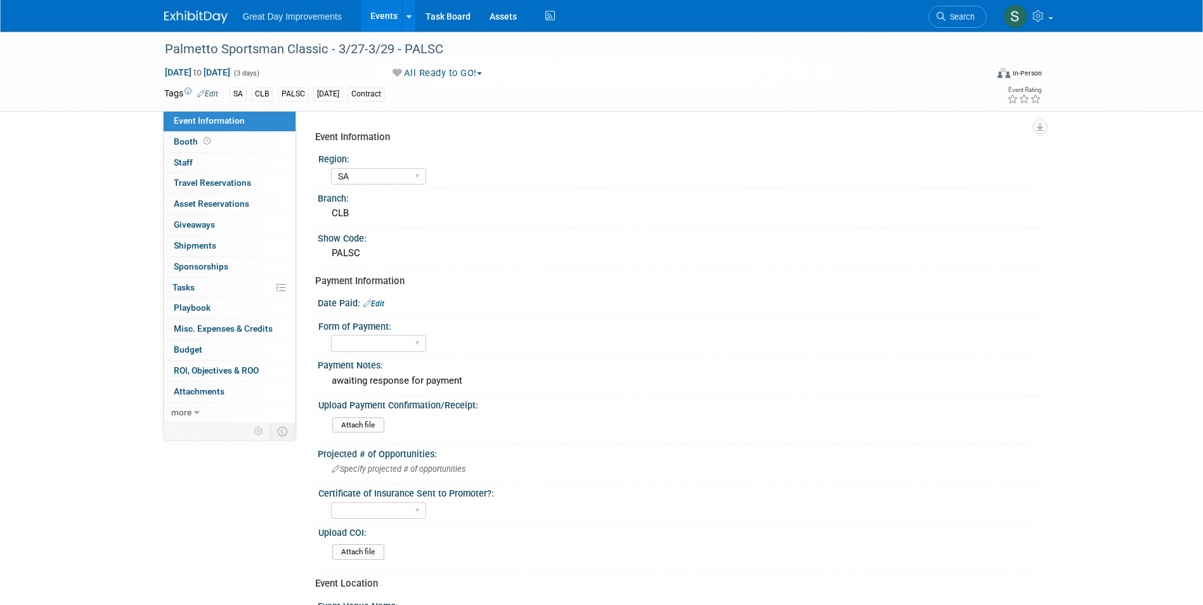
select select "SA"
click at [968, 13] on span "Search" at bounding box center [959, 17] width 29 height 10
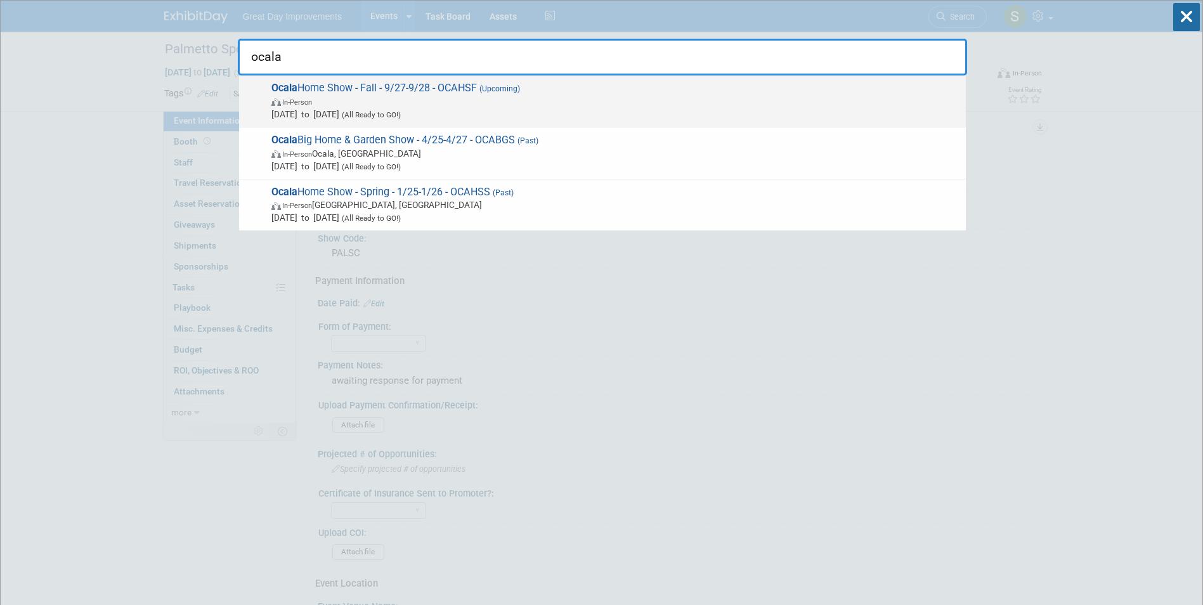
type input "ocala"
click at [503, 89] on span "(Upcoming)" at bounding box center [498, 88] width 43 height 9
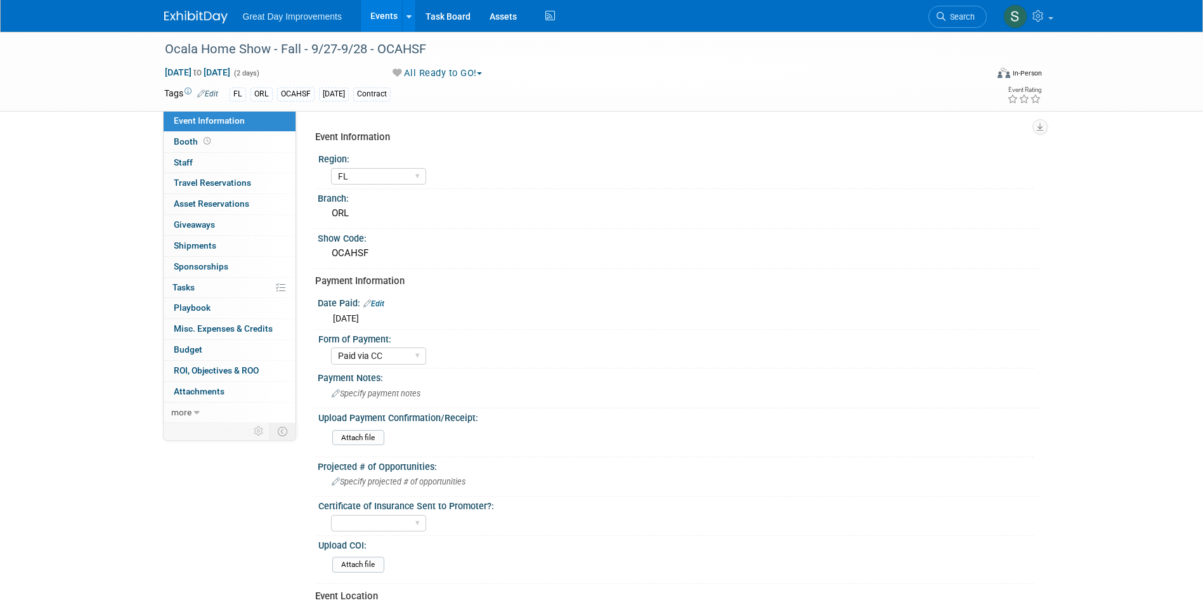
select select "FL"
select select "Paid via CC"
click at [976, 17] on link "Search" at bounding box center [957, 17] width 58 height 22
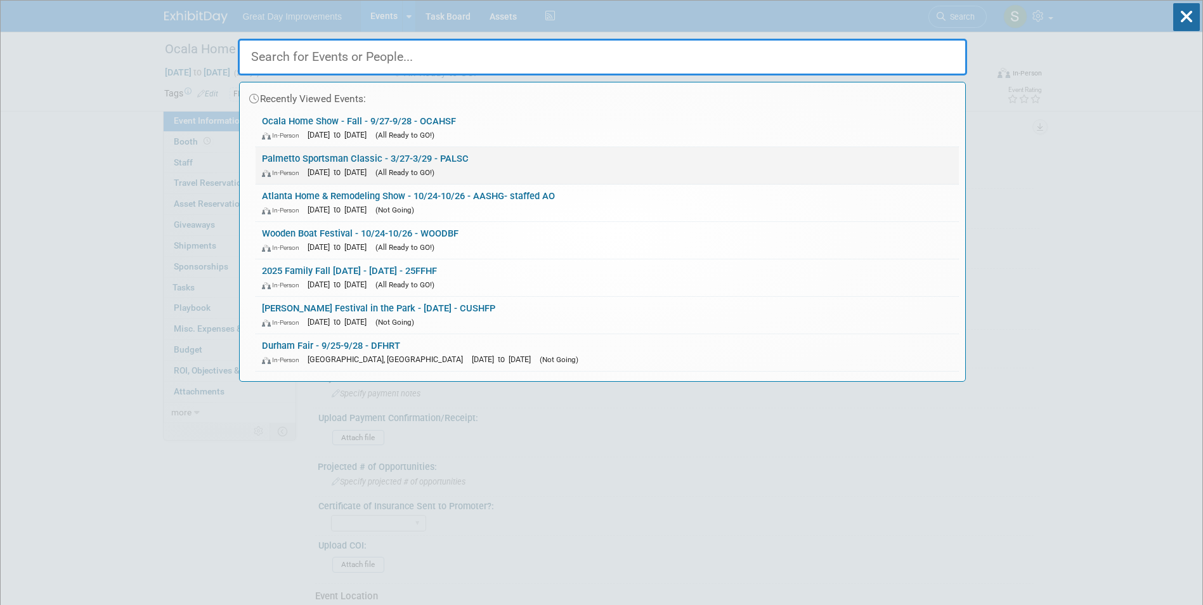
click at [326, 158] on link "Palmetto Sportsman Classic - 3/27-3/29 - PALSC In-Person [DATE] to [DATE] (All …" at bounding box center [606, 165] width 703 height 37
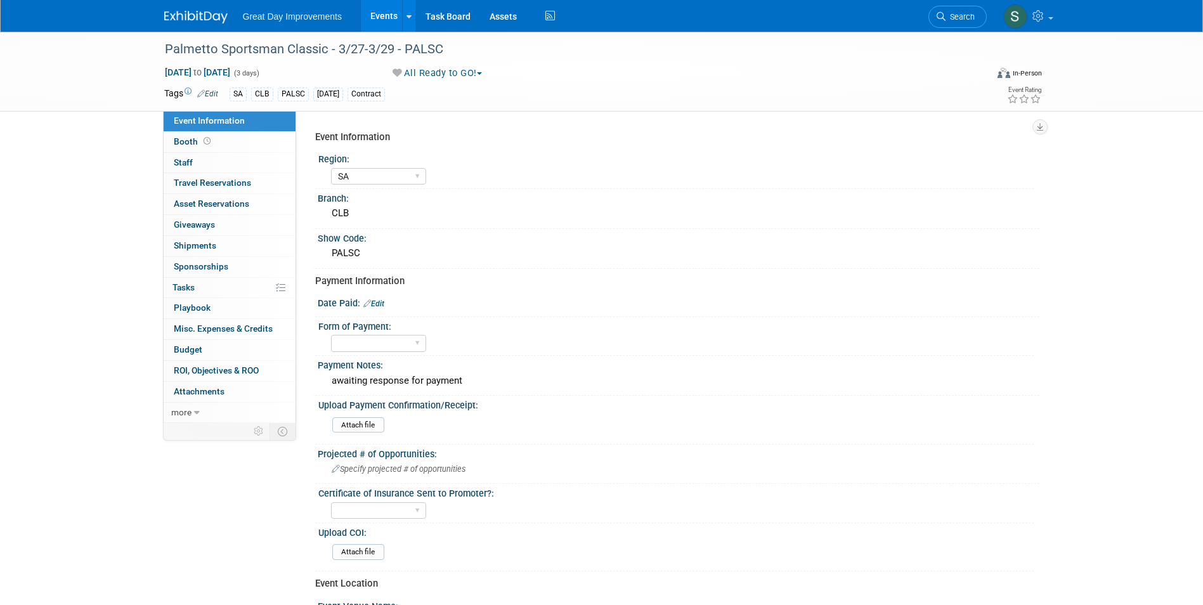
select select "SA"
click at [376, 345] on select "Paid via CC Check Requested Pay at the Gate Other" at bounding box center [378, 343] width 95 height 17
select select "Paid via CC"
click at [331, 335] on select "Paid via CC Check Requested Pay at the Gate Other" at bounding box center [378, 343] width 95 height 17
click at [442, 370] on div "Payment Notes:" at bounding box center [678, 364] width 721 height 16
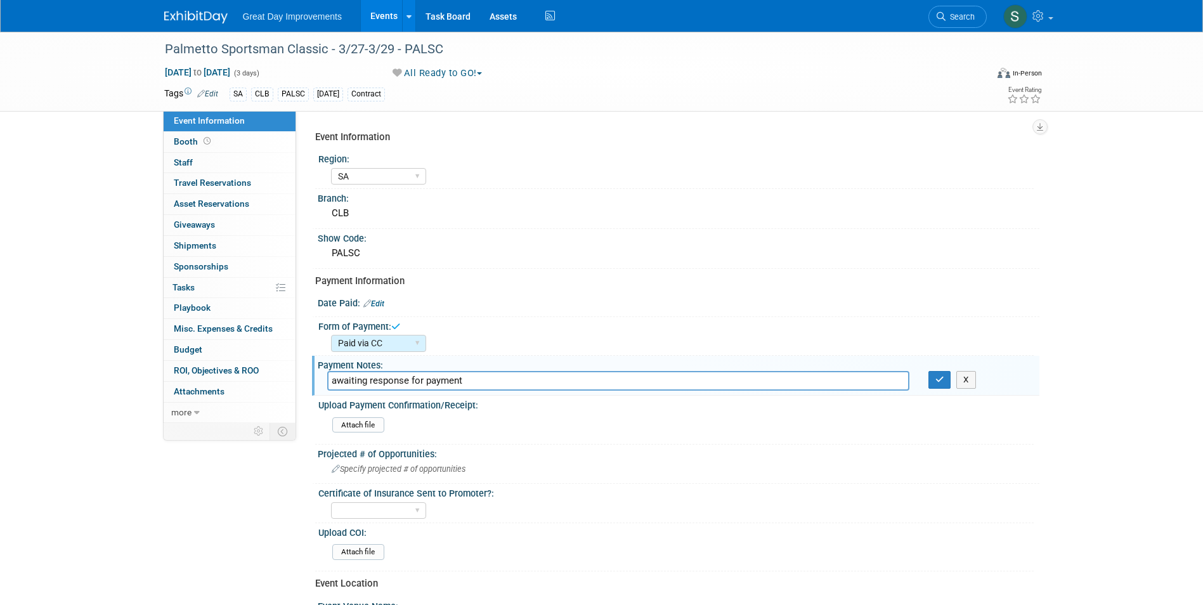
drag, startPoint x: 482, startPoint y: 376, endPoint x: 142, endPoint y: 346, distance: 341.7
click at [142, 346] on div "Palmetto Sportsman Classic - 3/27-3/29 - PALSC [DATE] to [DATE] (3 days) [DATE]…" at bounding box center [601, 435] width 1203 height 806
drag, startPoint x: 419, startPoint y: 389, endPoint x: 274, endPoint y: 371, distance: 146.2
click at [276, 372] on div "Event Information Event Info Booth Booth 0 Staff 0 Staff 0 Travel Reservations …" at bounding box center [602, 422] width 894 height 781
type input "a"
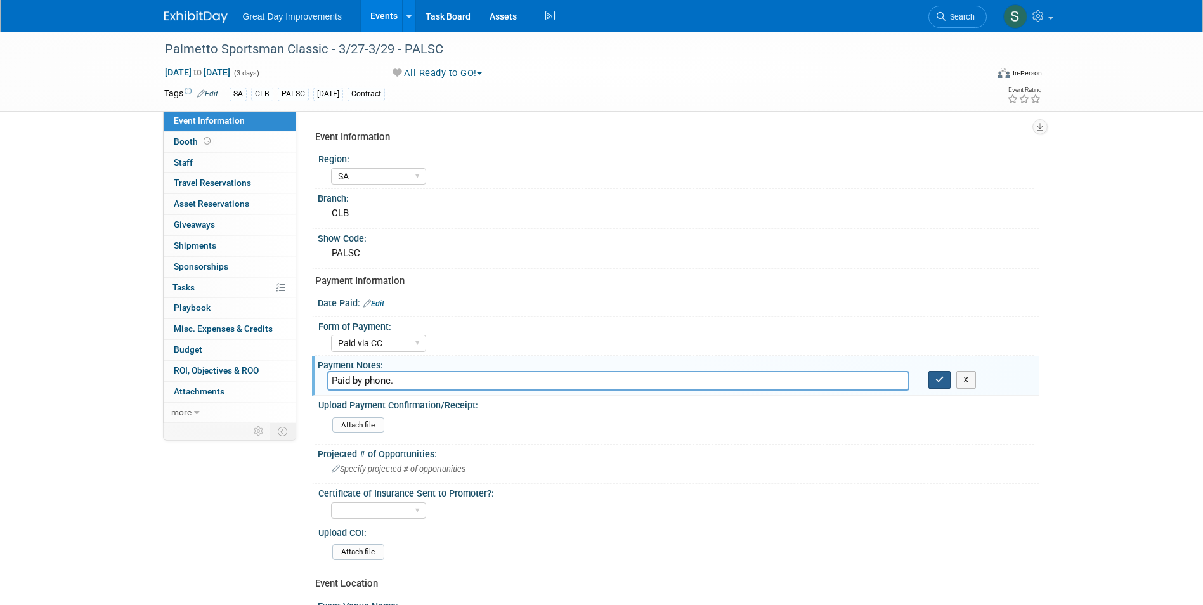
type input "Paid by phone."
click at [936, 376] on icon "button" at bounding box center [939, 379] width 9 height 8
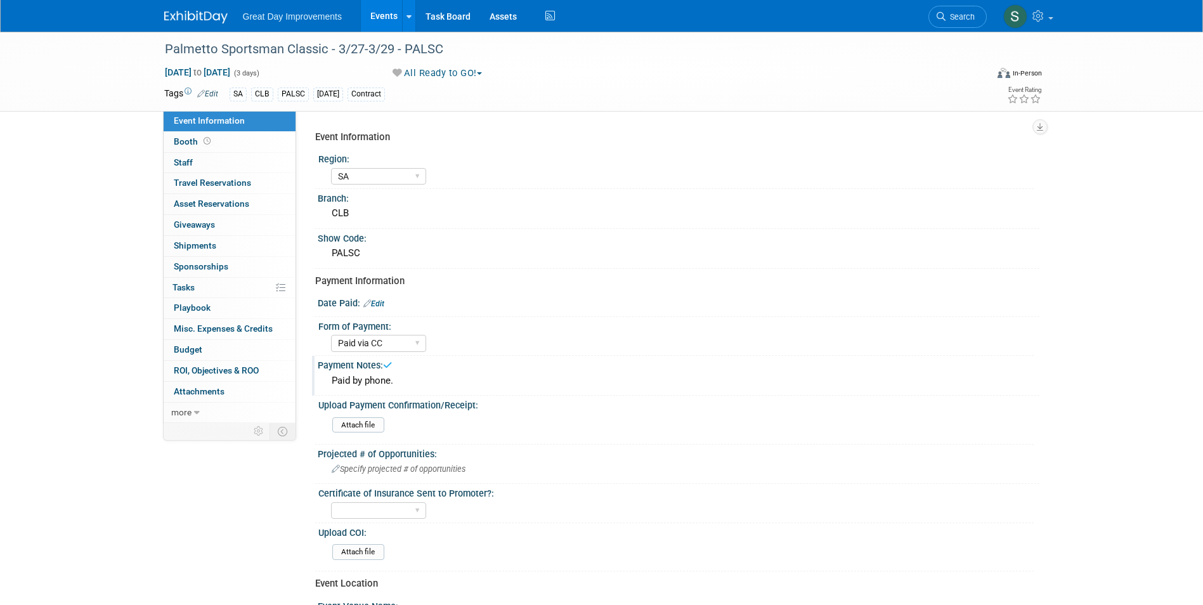
click at [380, 302] on link "Edit" at bounding box center [373, 303] width 21 height 9
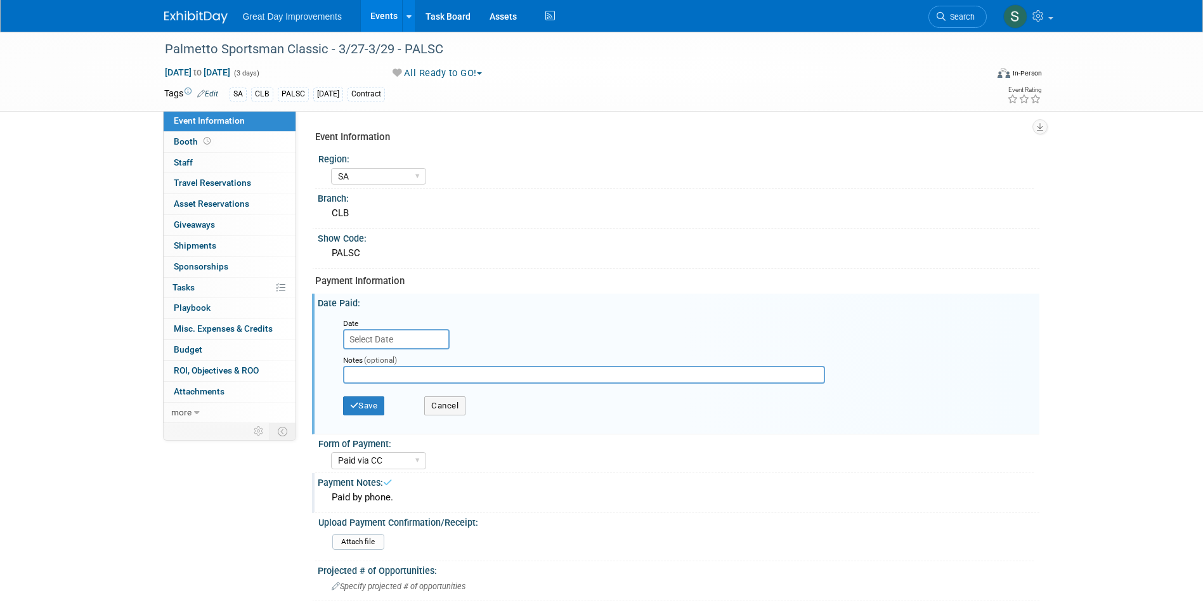
click at [382, 336] on input "text" at bounding box center [396, 339] width 106 height 20
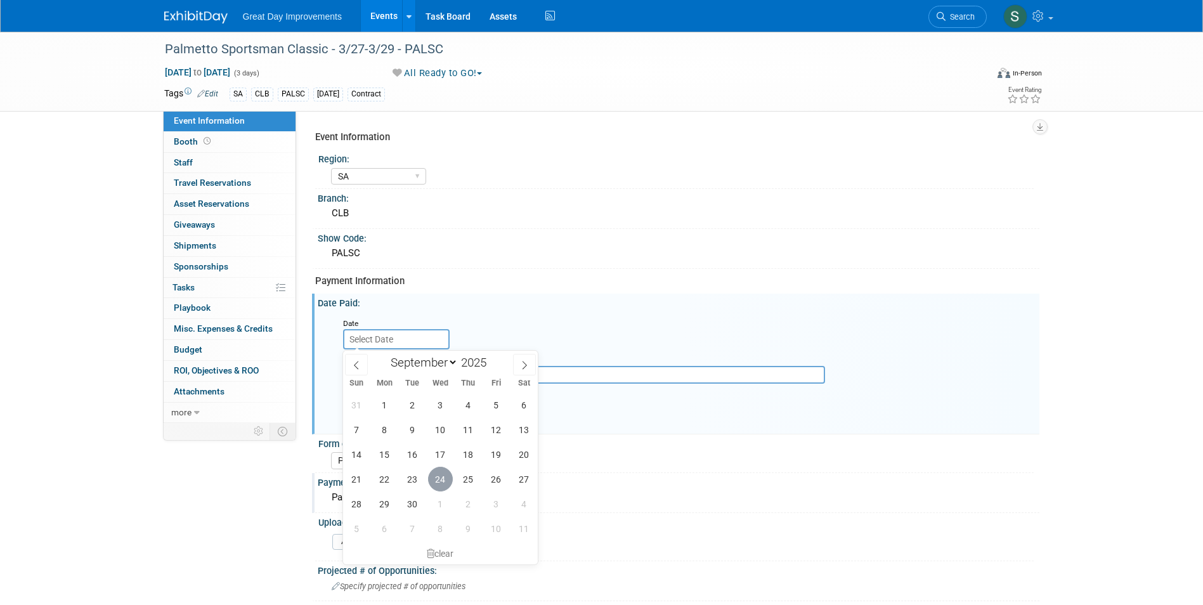
click at [445, 485] on span "24" at bounding box center [440, 479] width 25 height 25
type input "[DATE]"
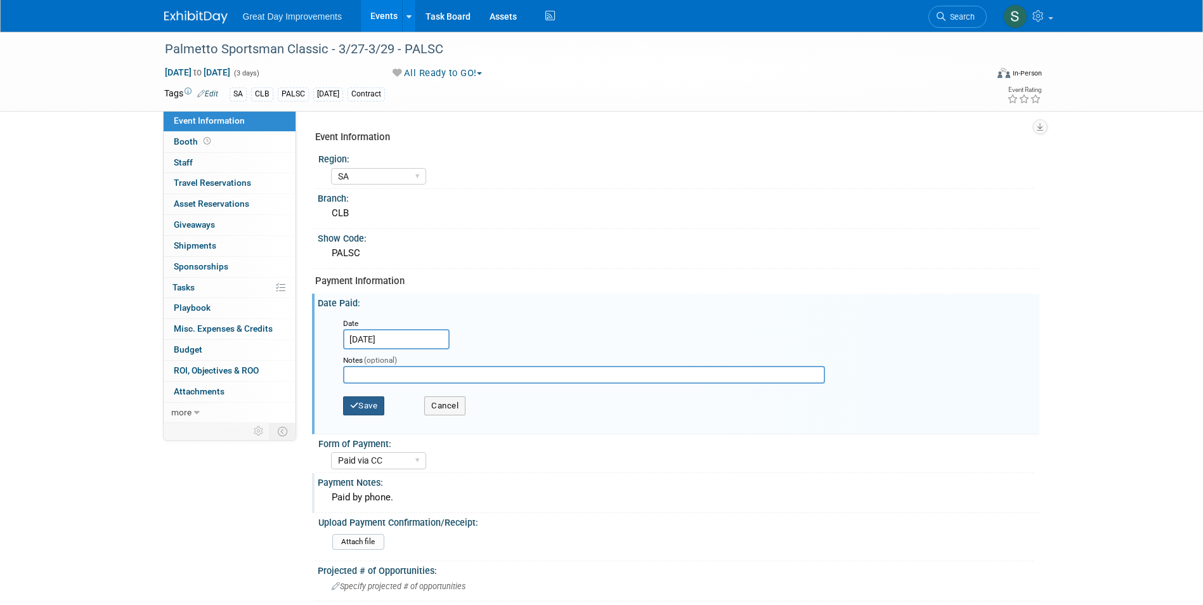
click at [369, 411] on button "Save" at bounding box center [364, 405] width 42 height 19
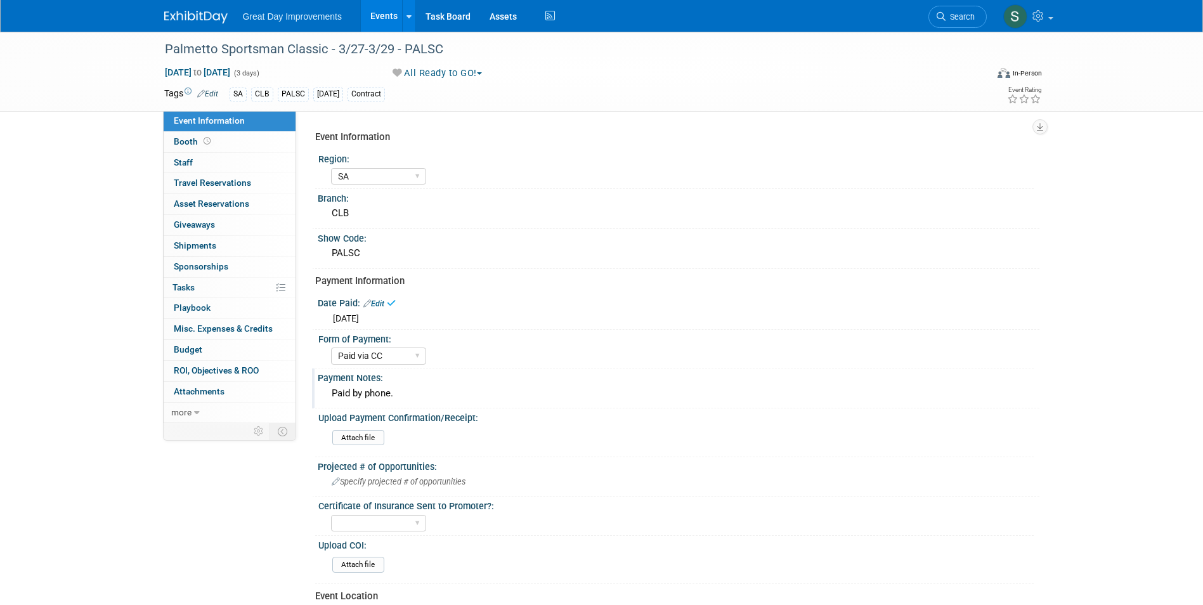
click at [193, 7] on link at bounding box center [203, 11] width 79 height 10
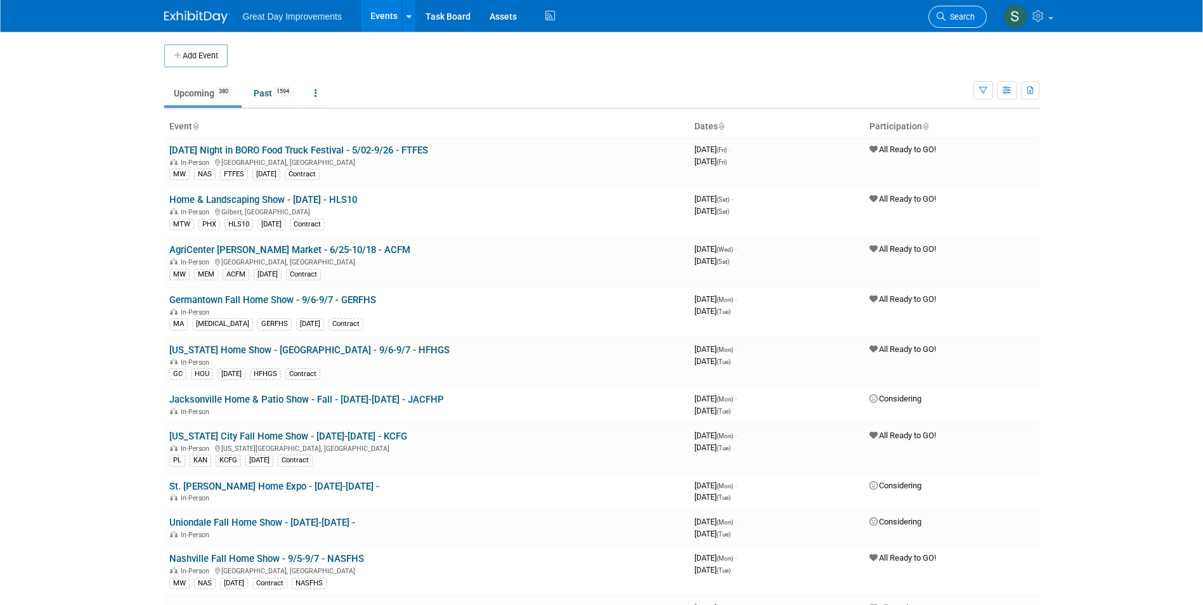
click at [932, 21] on link "Search" at bounding box center [957, 17] width 58 height 22
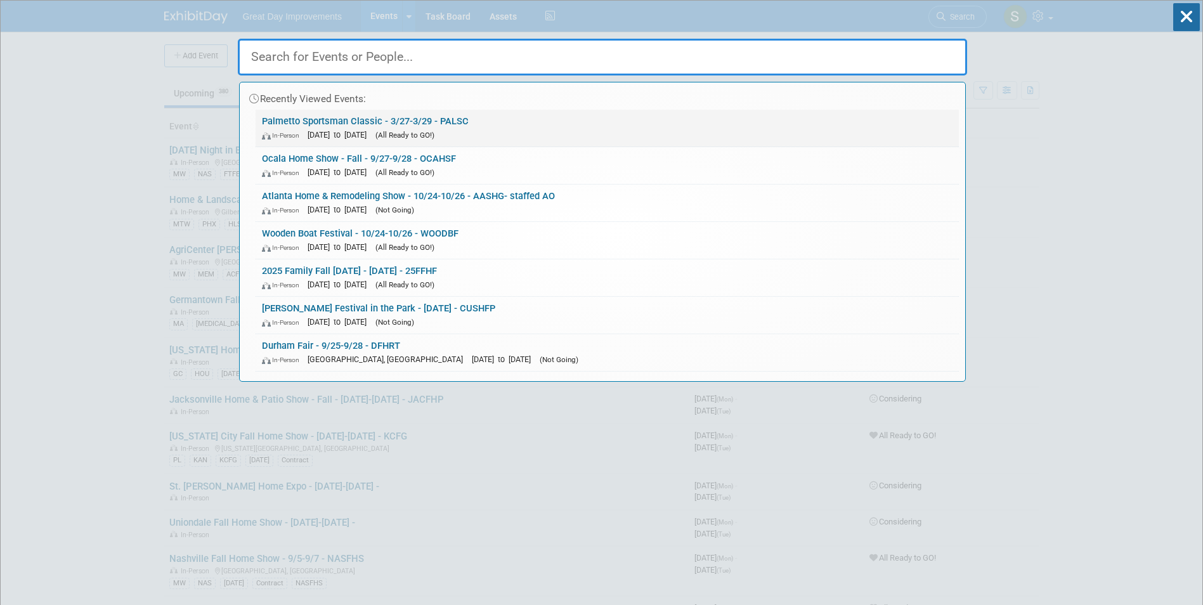
click at [355, 120] on link "Palmetto Sportsman Classic - 3/27-3/29 - PALSC In-Person Mar 27, 2026 to Mar 29…" at bounding box center [606, 128] width 703 height 37
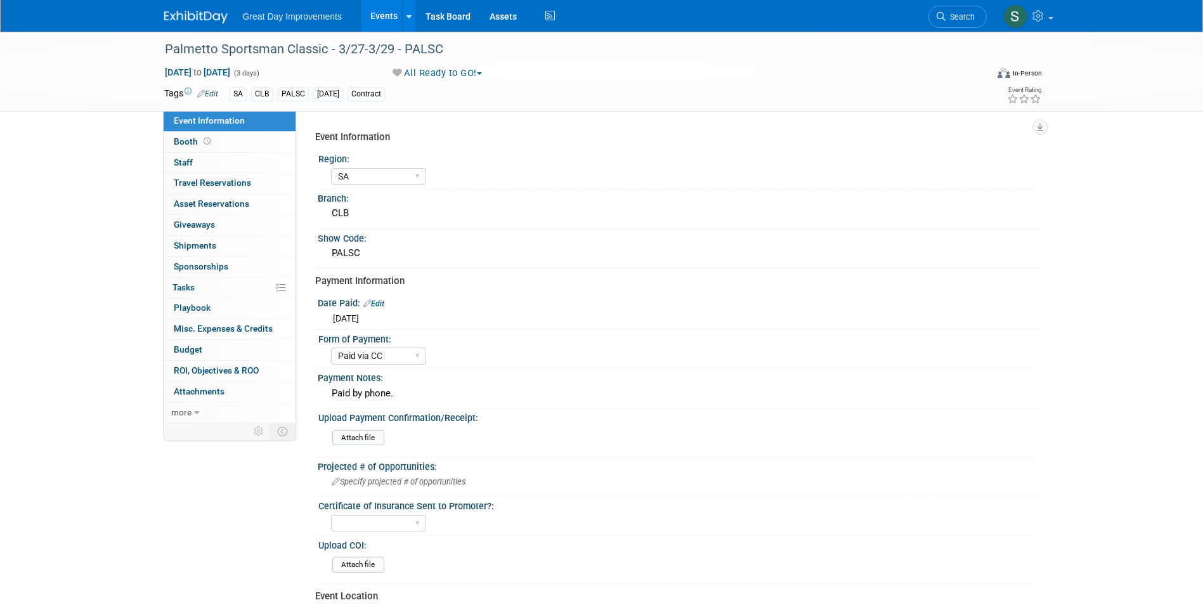
select select "SA"
select select "Paid via CC"
click at [292, 44] on div "Palmetto Sportsman Classic - 3/27-3/29 - PALSC" at bounding box center [563, 49] width 807 height 23
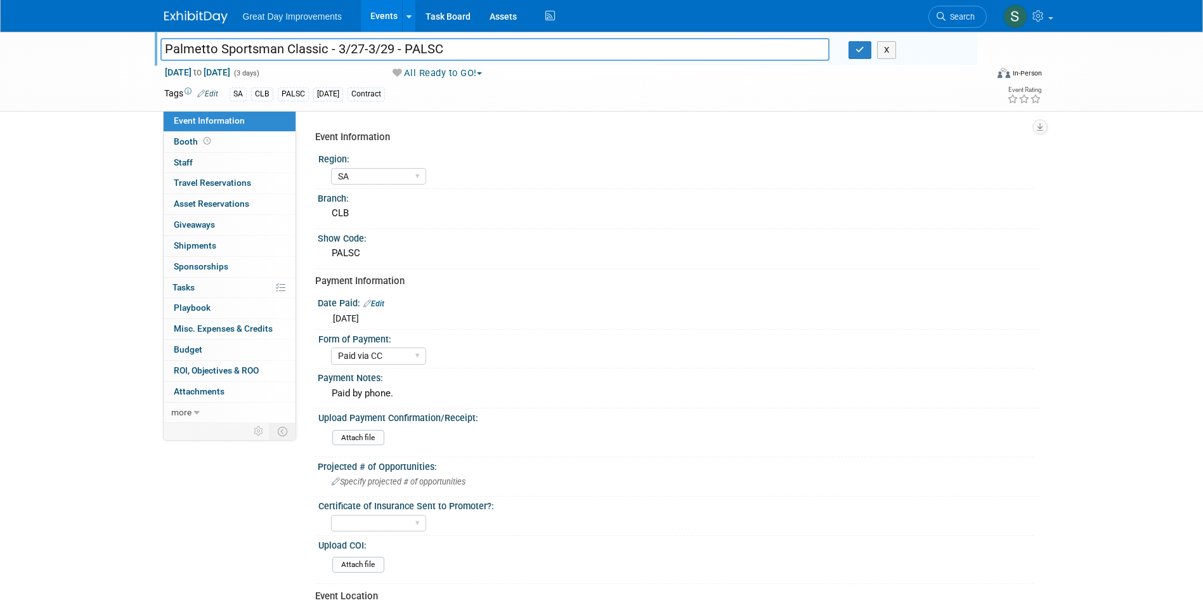
click at [319, 49] on input "Palmetto Sportsman Classic - 3/27-3/29 - PALSC" at bounding box center [494, 49] width 669 height 22
drag, startPoint x: 324, startPoint y: 51, endPoint x: 145, endPoint y: 77, distance: 180.6
click at [145, 77] on div "Palmetto Sportsman Classic - 3/27-3/29 - PALSC Palmetto Sportsman Classic - 3/2…" at bounding box center [601, 72] width 1203 height 80
type input "Palmetto Sportsman Classic - 3/27-3/29 - PALSC"
click at [120, 56] on div "Palmetto Sportsman Classic - 3/27-3/29 - PALSC Palmetto Sportsman Classic - 3/2…" at bounding box center [601, 72] width 1203 height 80
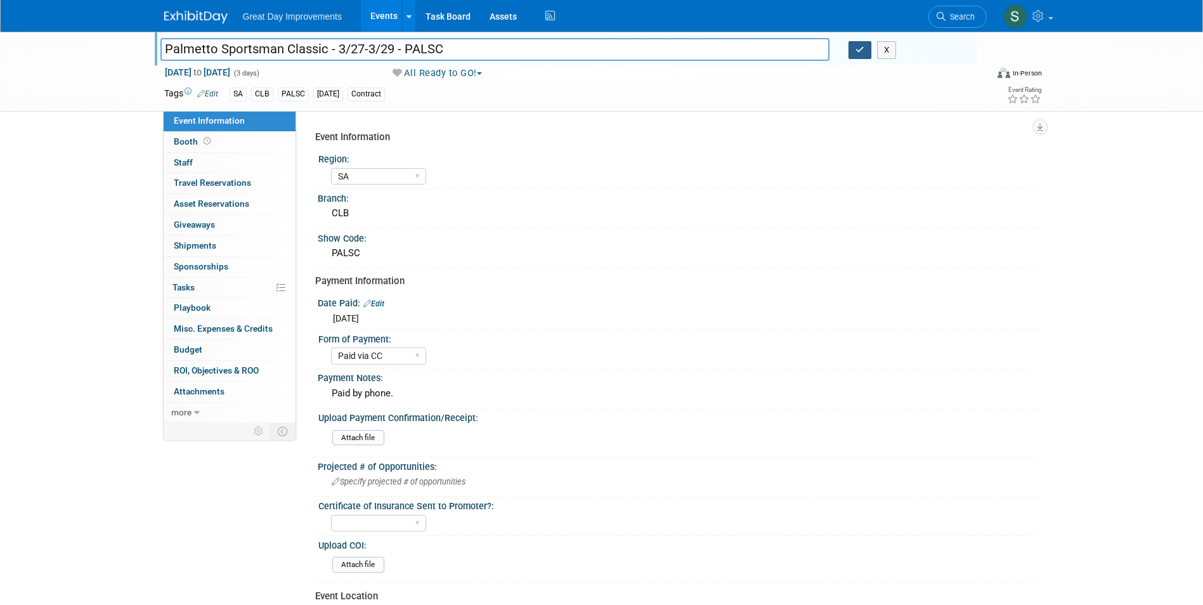
click at [867, 49] on button "button" at bounding box center [859, 50] width 23 height 18
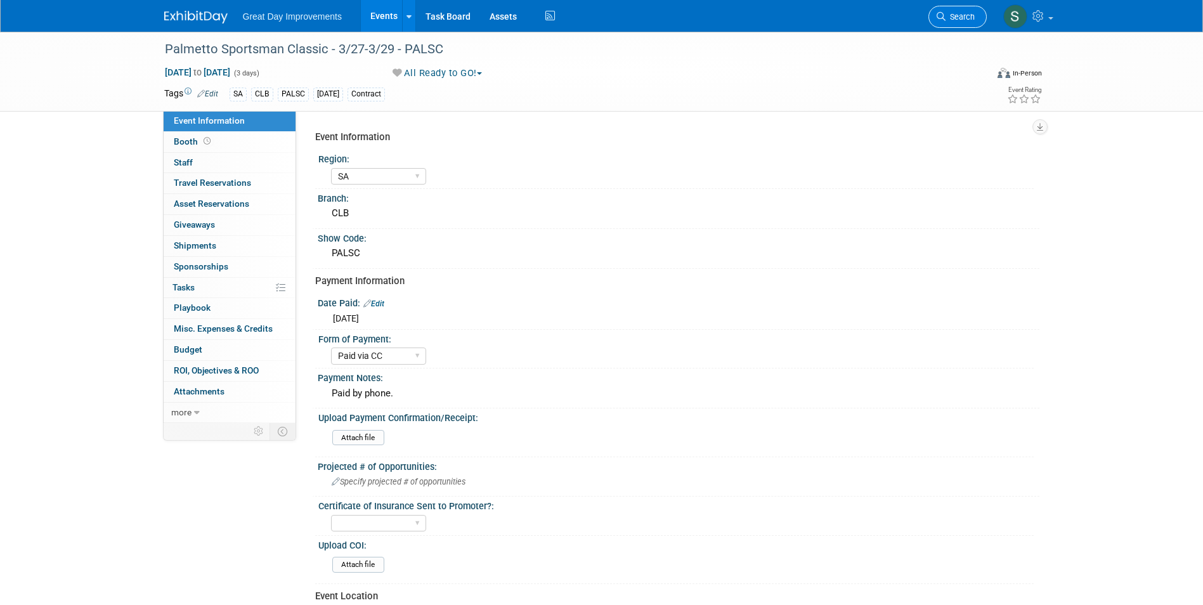
click at [960, 16] on span "Search" at bounding box center [959, 17] width 29 height 10
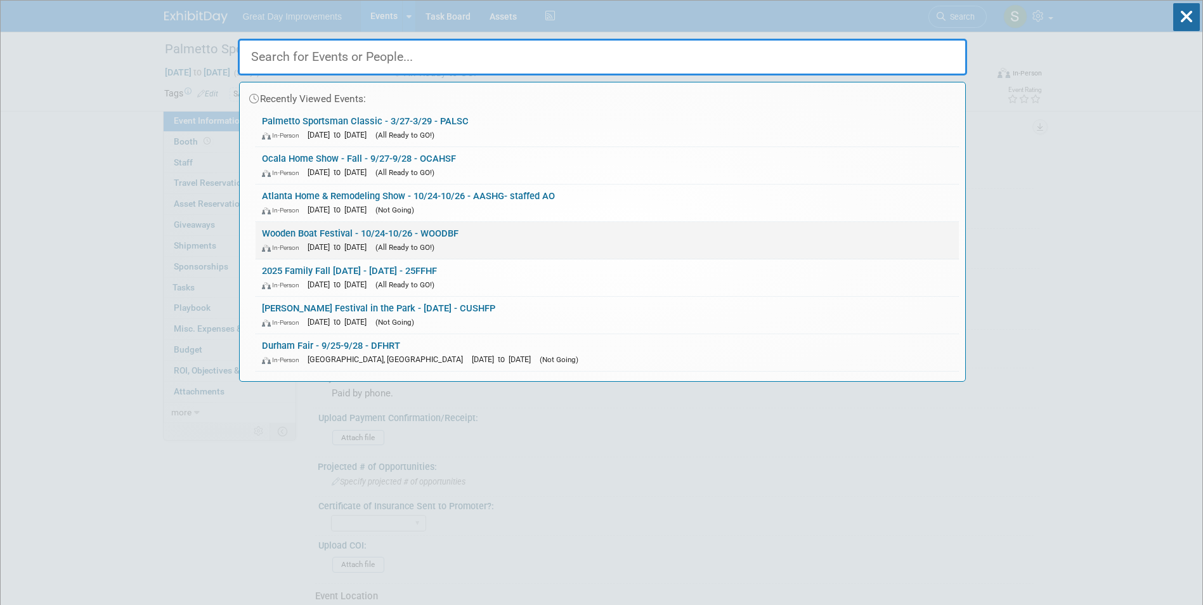
click at [485, 222] on link "Wooden Boat Festival - 10/24-10/26 - WOODBF In-Person [DATE] to [DATE] (All Rea…" at bounding box center [606, 240] width 703 height 37
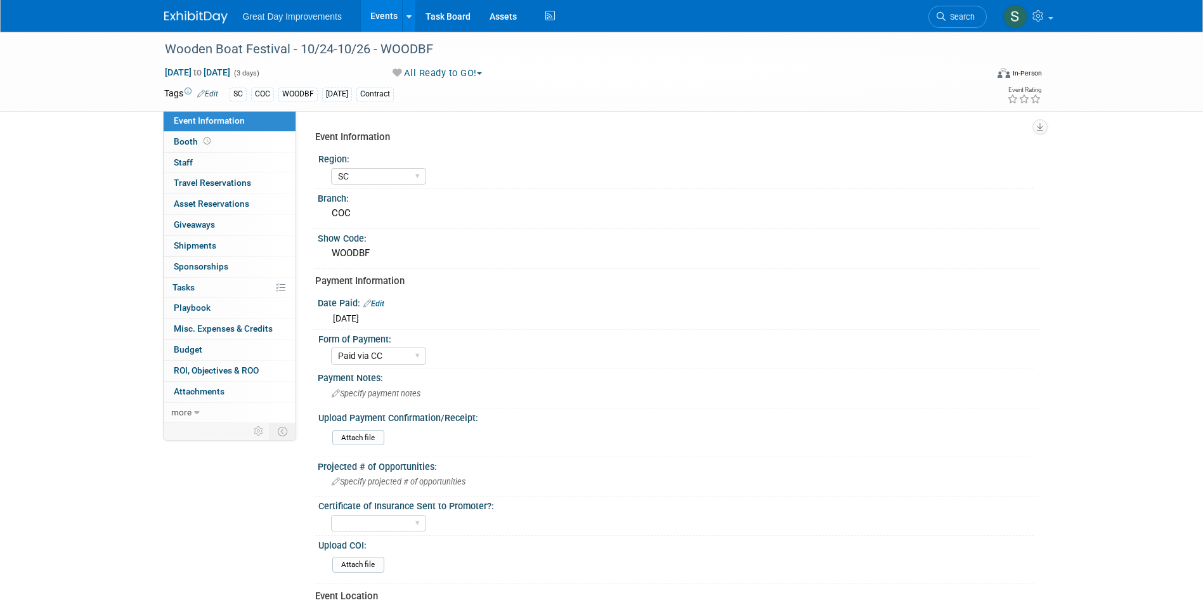
select select "SC"
select select "Paid via CC"
click at [191, 20] on img at bounding box center [195, 17] width 63 height 13
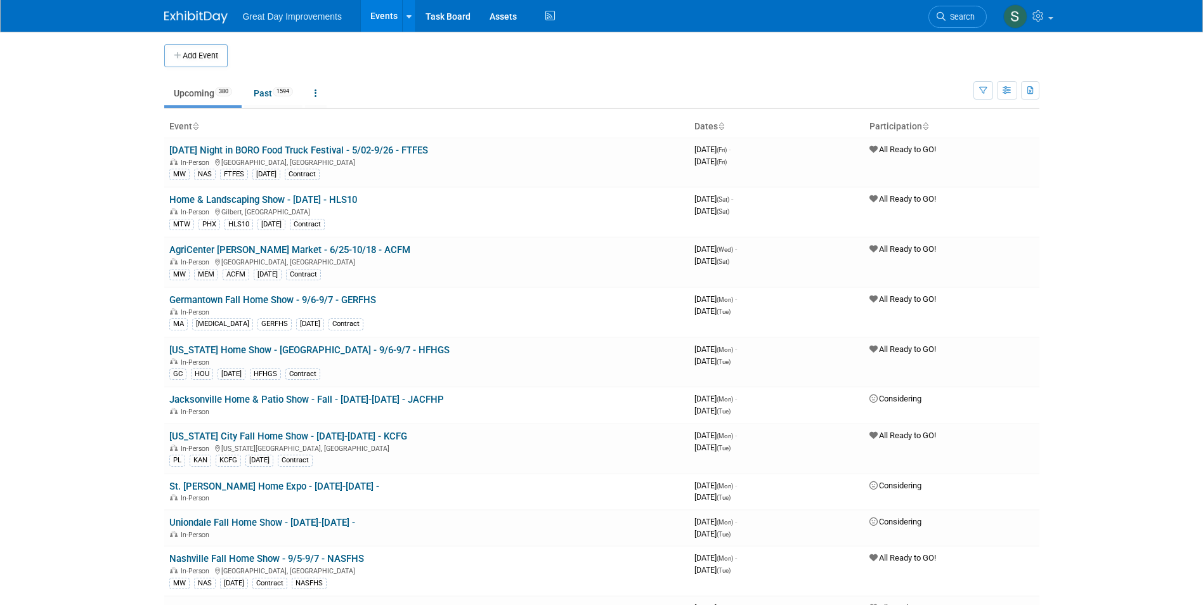
click at [950, 13] on span "Search" at bounding box center [959, 17] width 29 height 10
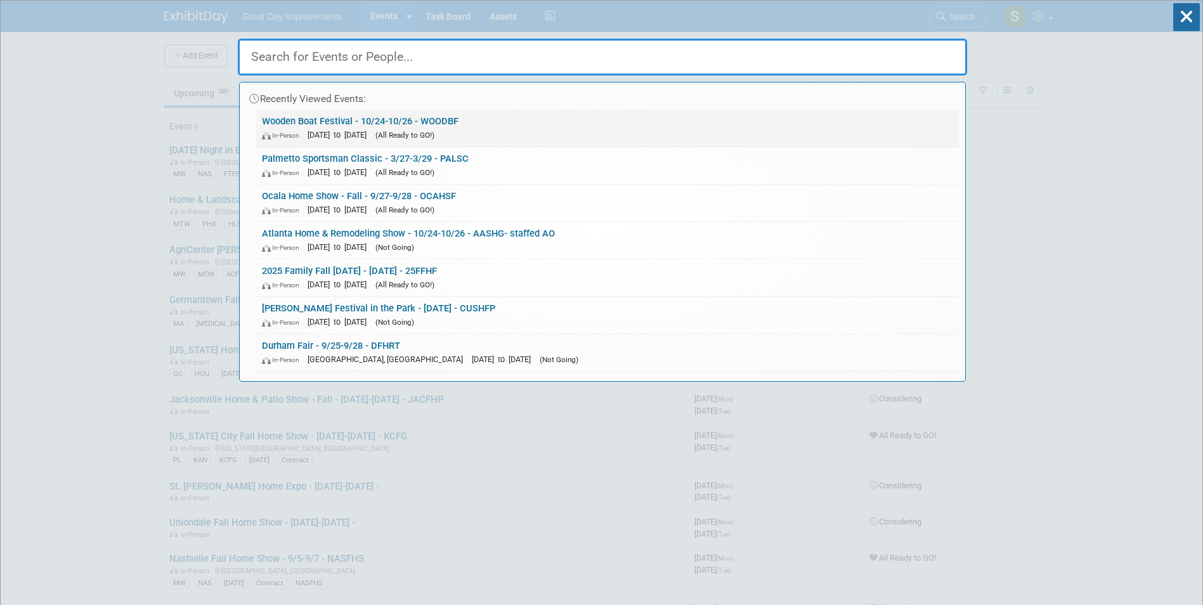
click at [458, 119] on link "Wooden Boat Festival - 10/24-10/26 - WOODBF In-Person Oct 24, 2025 to Oct 26, 2…" at bounding box center [606, 128] width 703 height 37
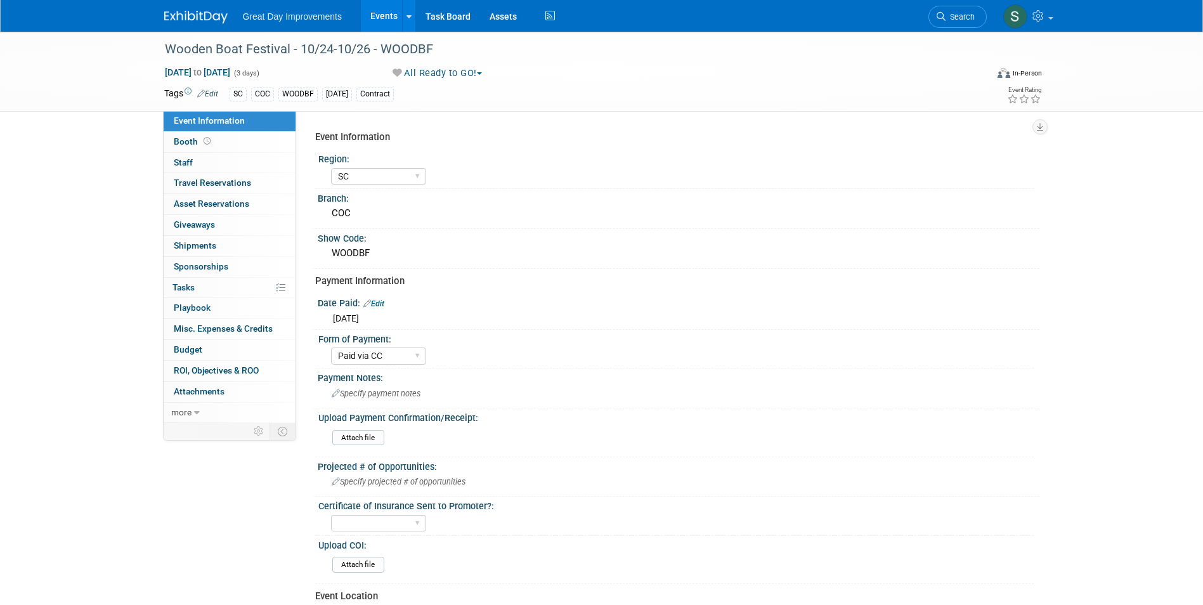
select select "SC"
select select "Paid via CC"
click at [371, 432] on input "file" at bounding box center [297, 437] width 172 height 15
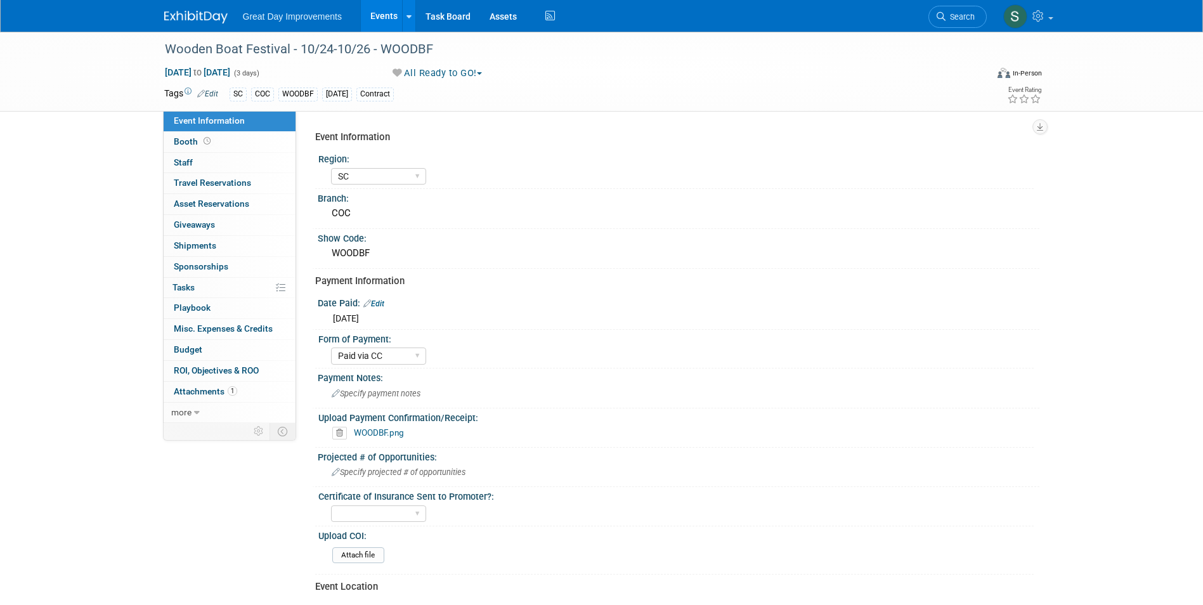
click at [220, 14] on img at bounding box center [195, 17] width 63 height 13
